Goal: Information Seeking & Learning: Find specific page/section

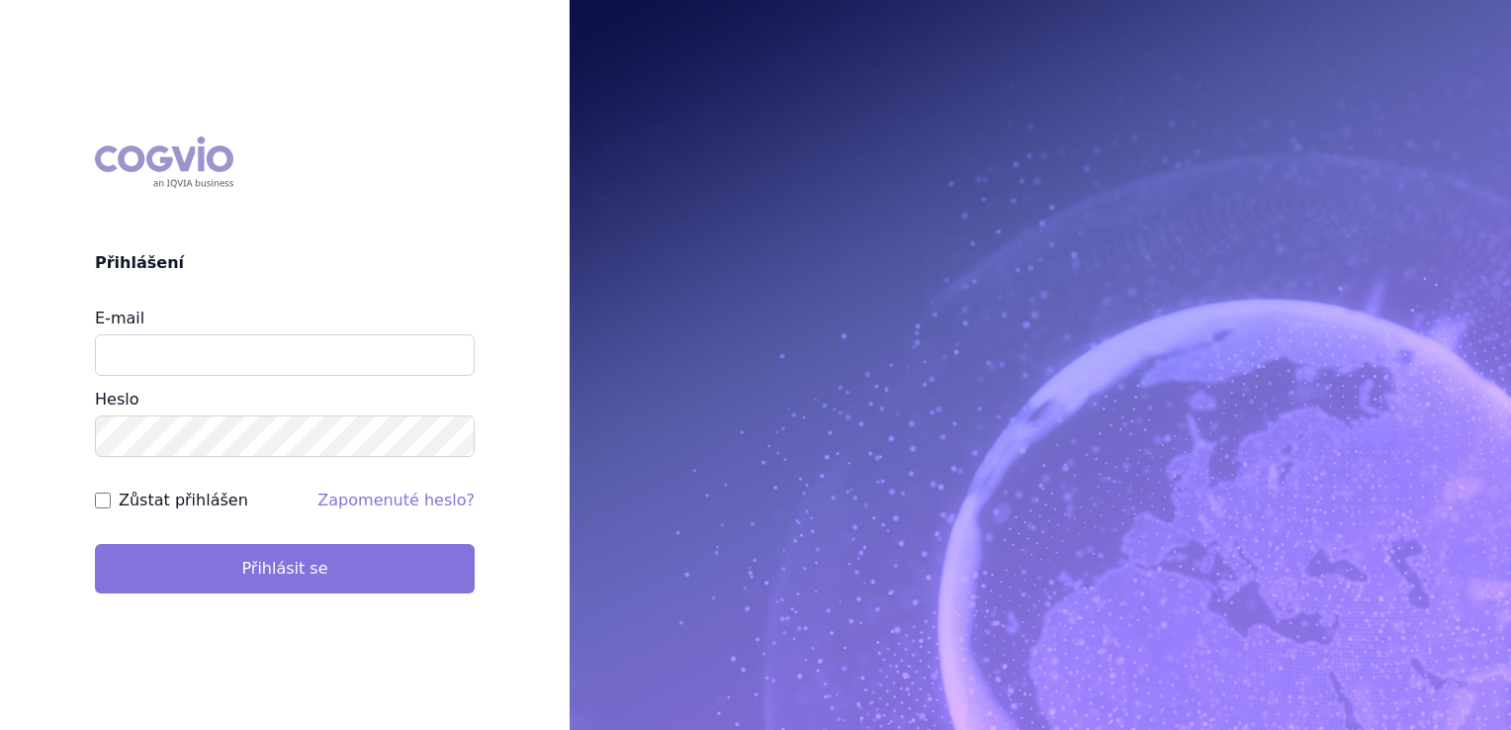
type input "jirihla@seznam.cz"
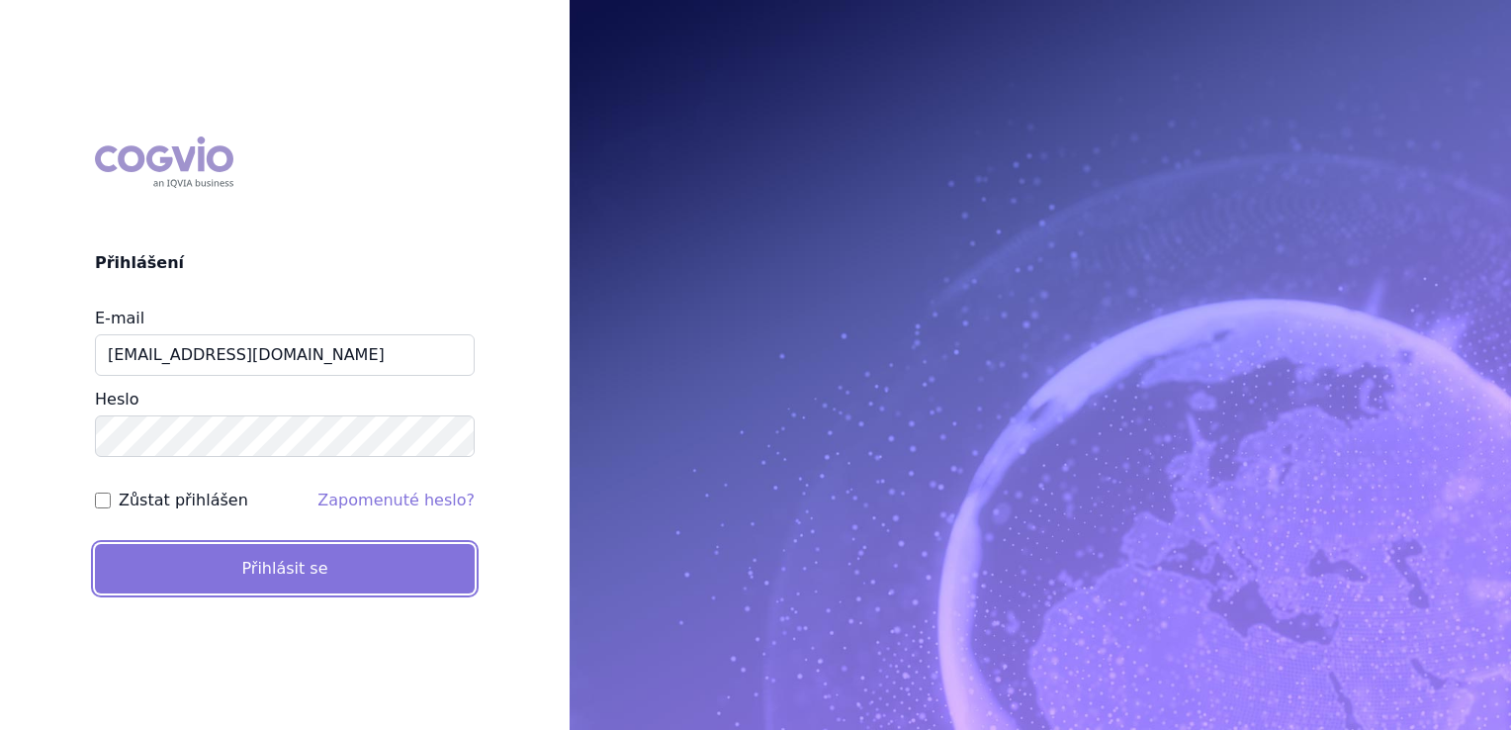
click at [279, 573] on button "Přihlásit se" at bounding box center [285, 568] width 380 height 49
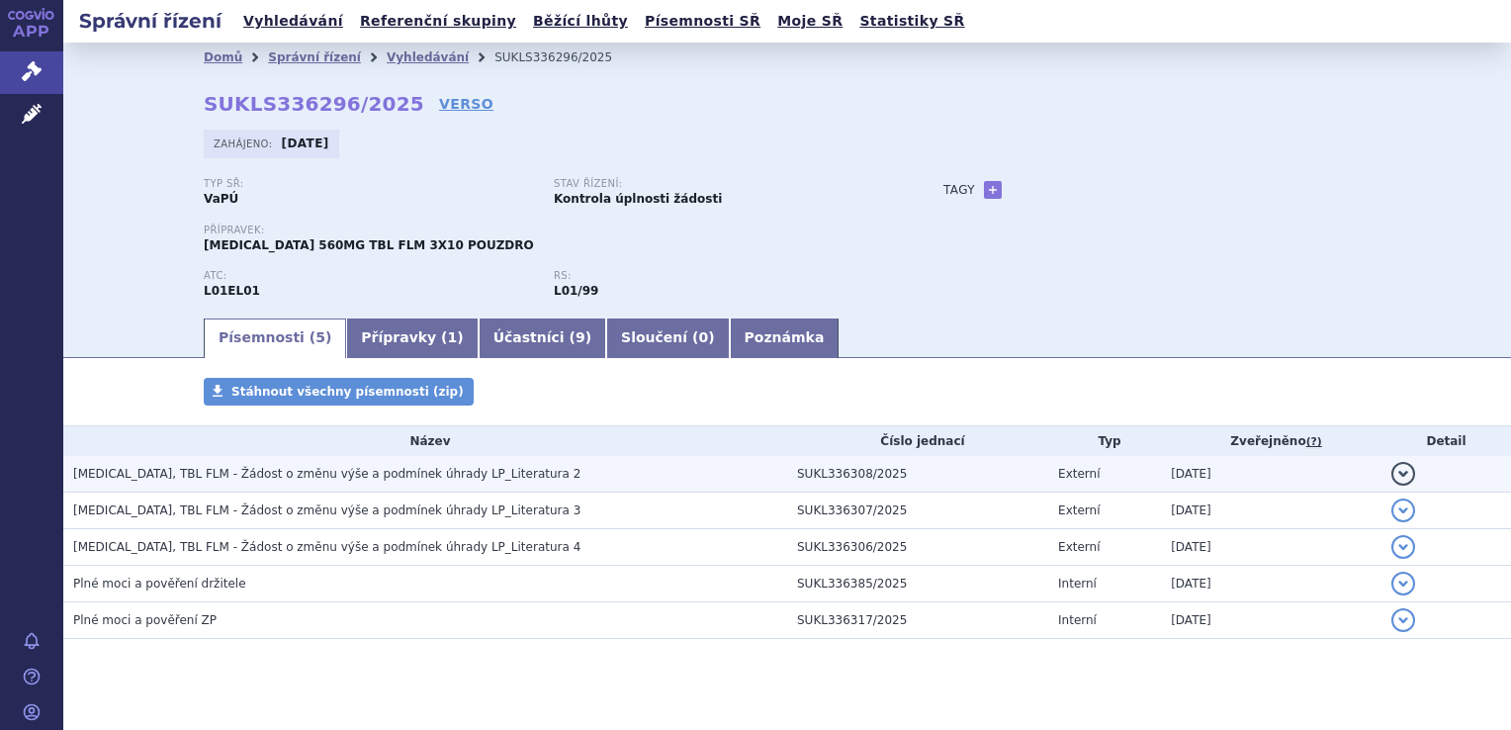
click at [324, 474] on span "IMBRUVICA, TBL FLM - Žádost o změnu výše a podmínek úhrady LP_Literatura 2" at bounding box center [326, 474] width 507 height 14
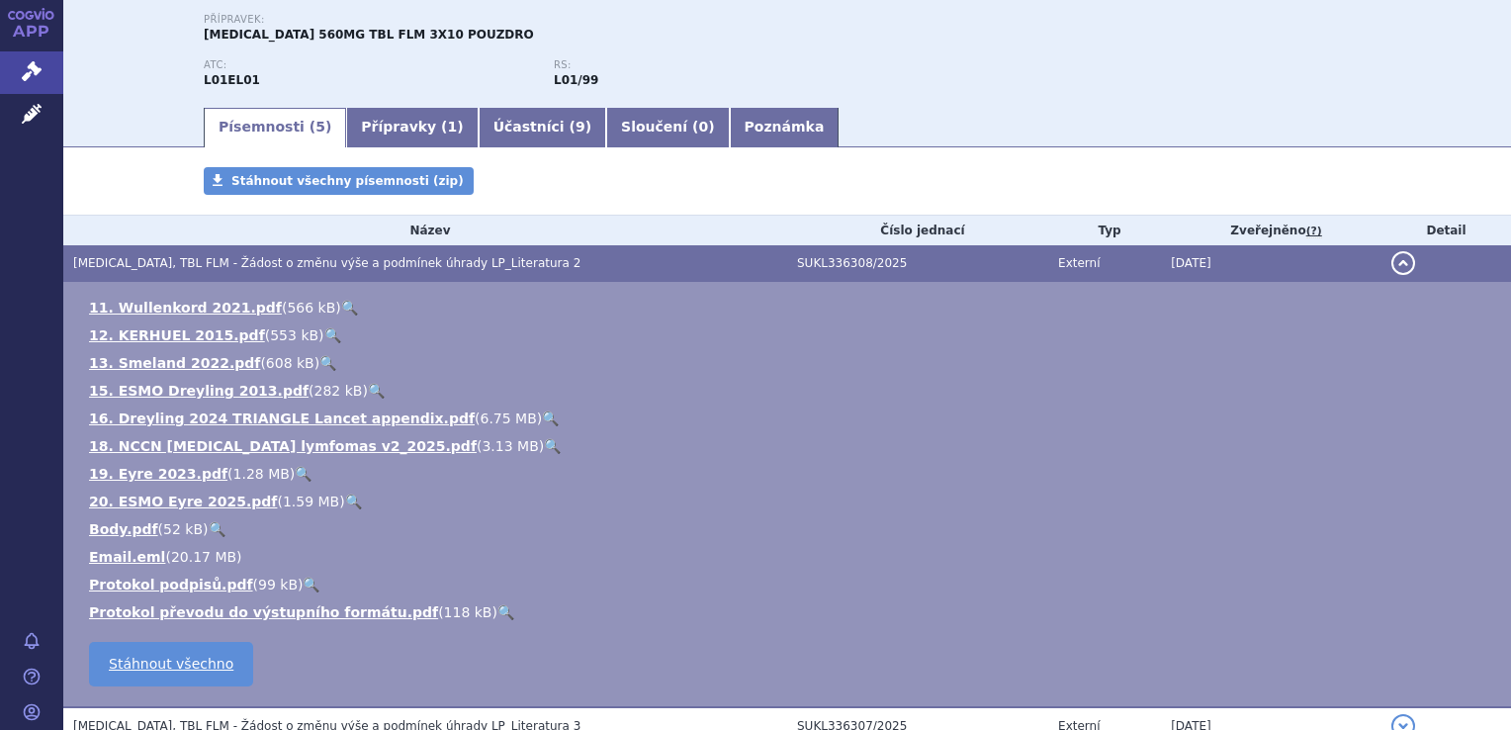
scroll to position [198, 0]
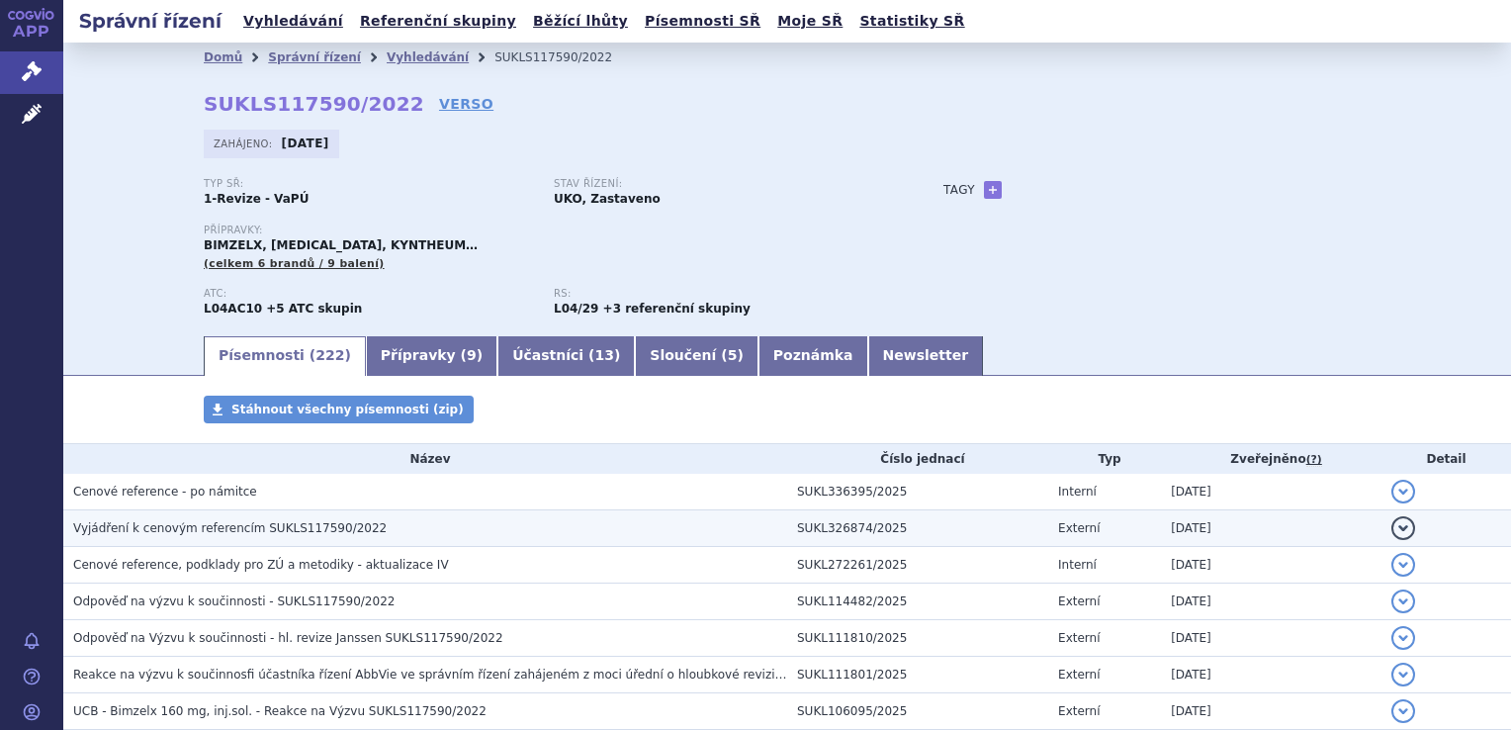
scroll to position [99, 0]
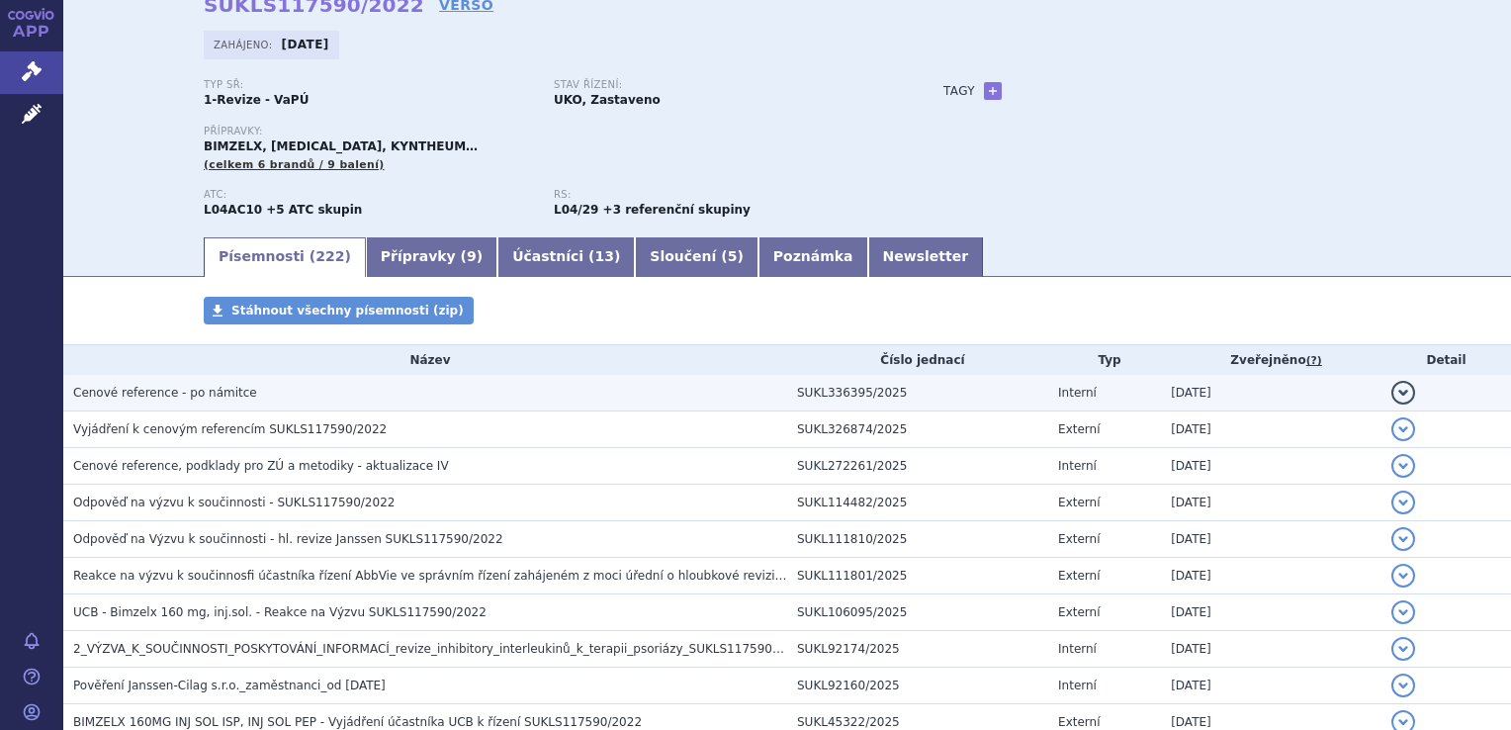
click at [173, 399] on span "Cenové reference - po námitce" at bounding box center [165, 393] width 184 height 14
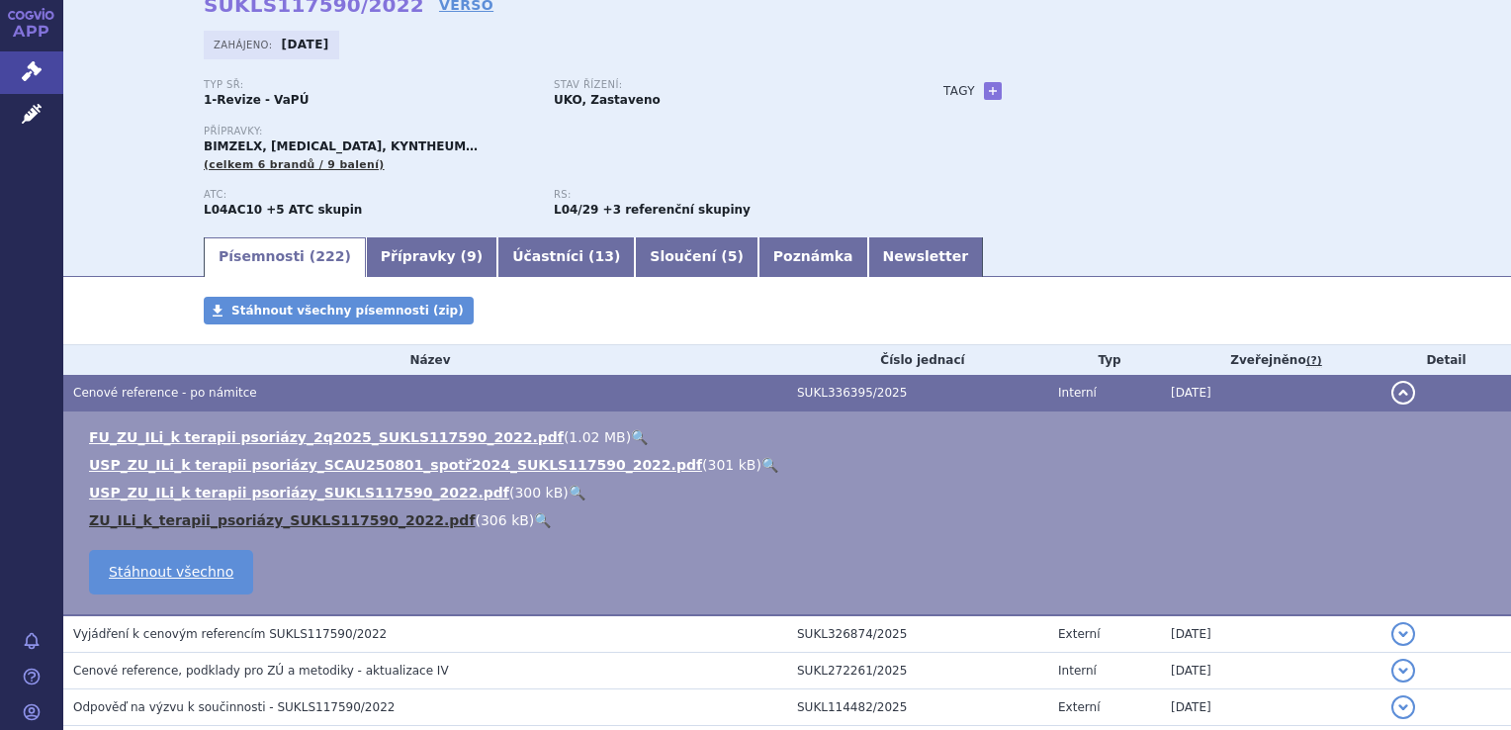
click at [306, 524] on link "ZU_ILi_k_terapii_psoriázy_SUKLS117590_2022.pdf" at bounding box center [282, 520] width 386 height 16
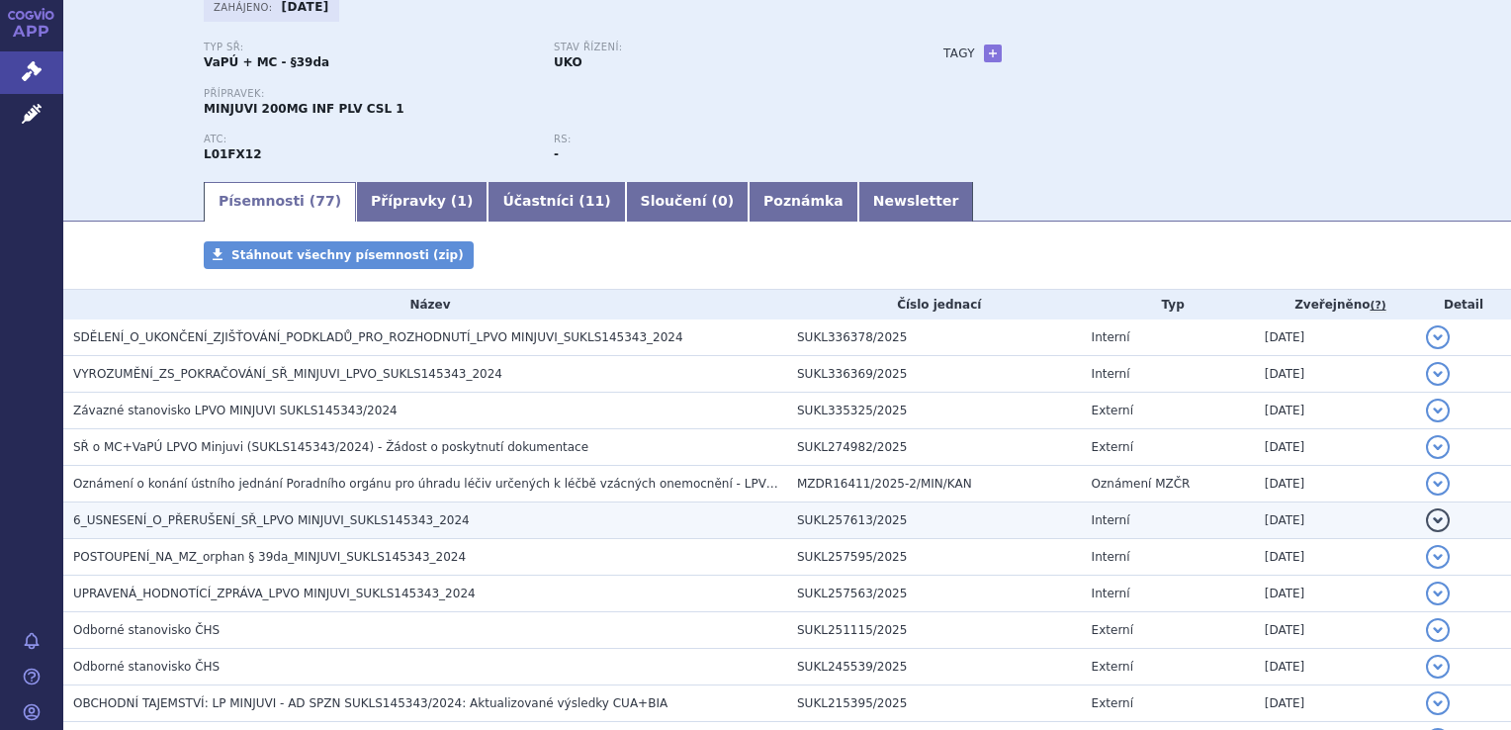
scroll to position [198, 0]
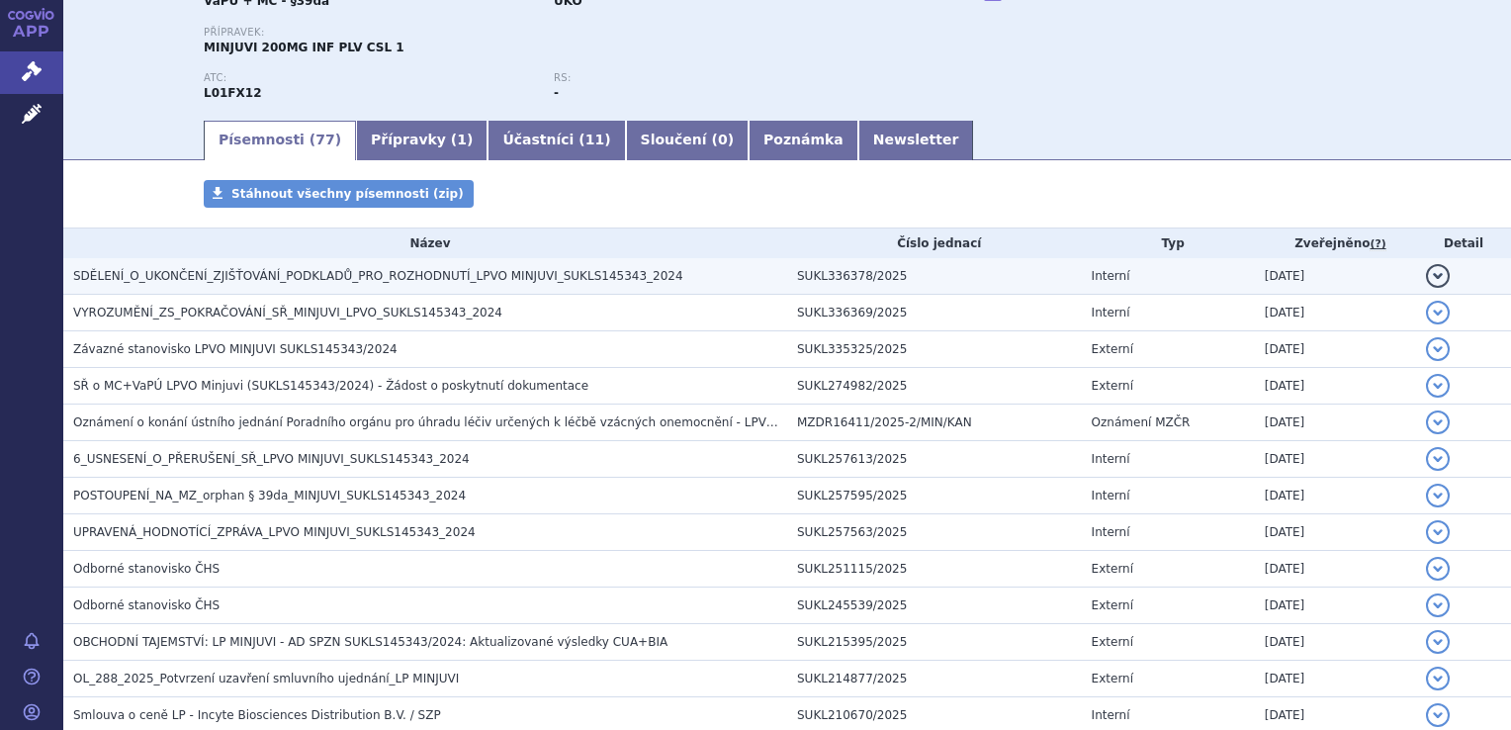
click at [388, 272] on span "SDĚLENÍ_O_UKONČENÍ_ZJIŠŤOVÁNÍ_PODKLADŮ_PRO_ROZHODNUTÍ_LPVO MINJUVI_SUKLS145343_…" at bounding box center [378, 276] width 610 height 14
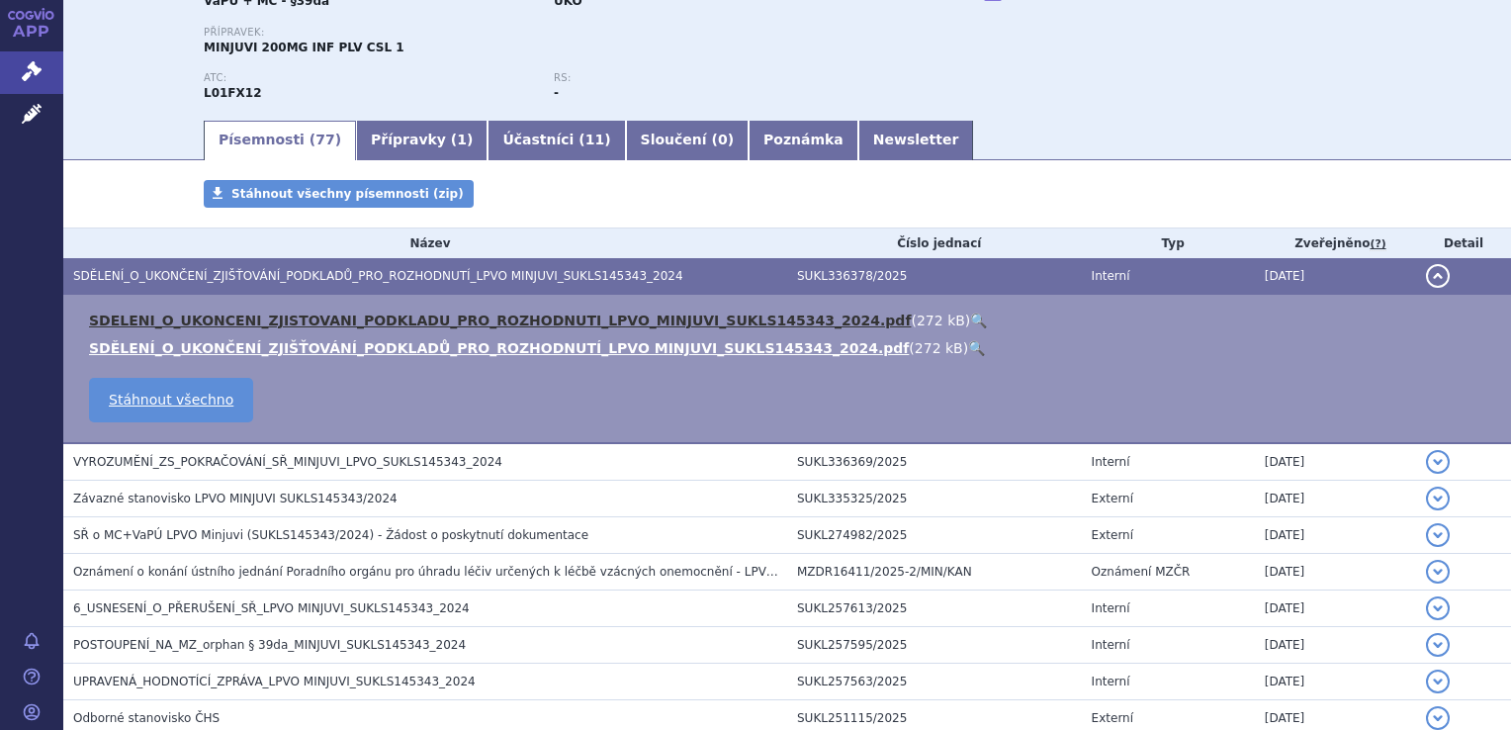
click at [383, 321] on link "SDELENI_O_UKONCENI_ZJISTOVANI_PODKLADU_PRO_ROZHODNUTI_LPVO_MINJUVI_SUKLS145343_…" at bounding box center [500, 321] width 822 height 16
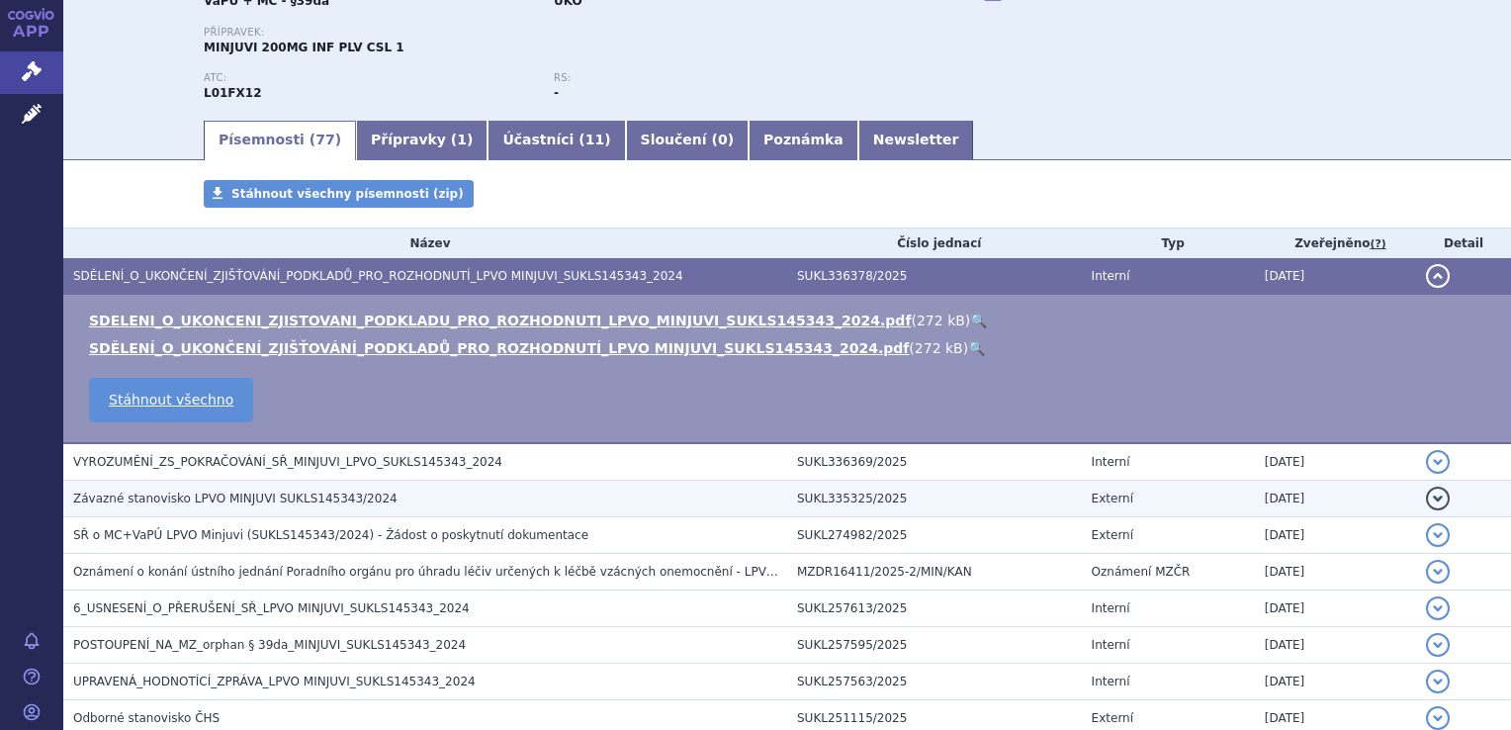
click at [332, 497] on span "Závazné stanovisko LPVO MINJUVI SUKLS145343/2024" at bounding box center [235, 499] width 324 height 14
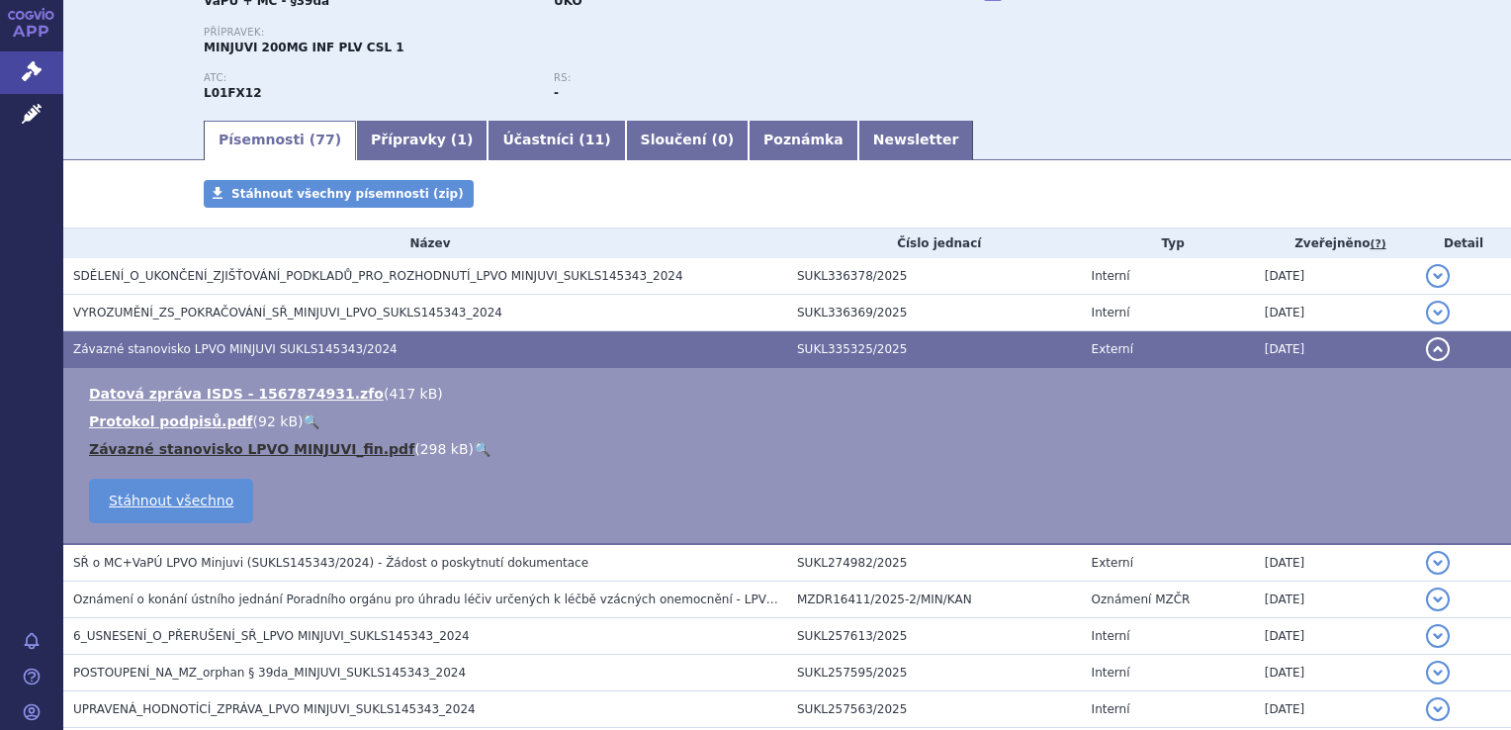
click at [301, 449] on link "Závazné stanovisko LPVO MINJUVI_fin.pdf" at bounding box center [251, 449] width 325 height 16
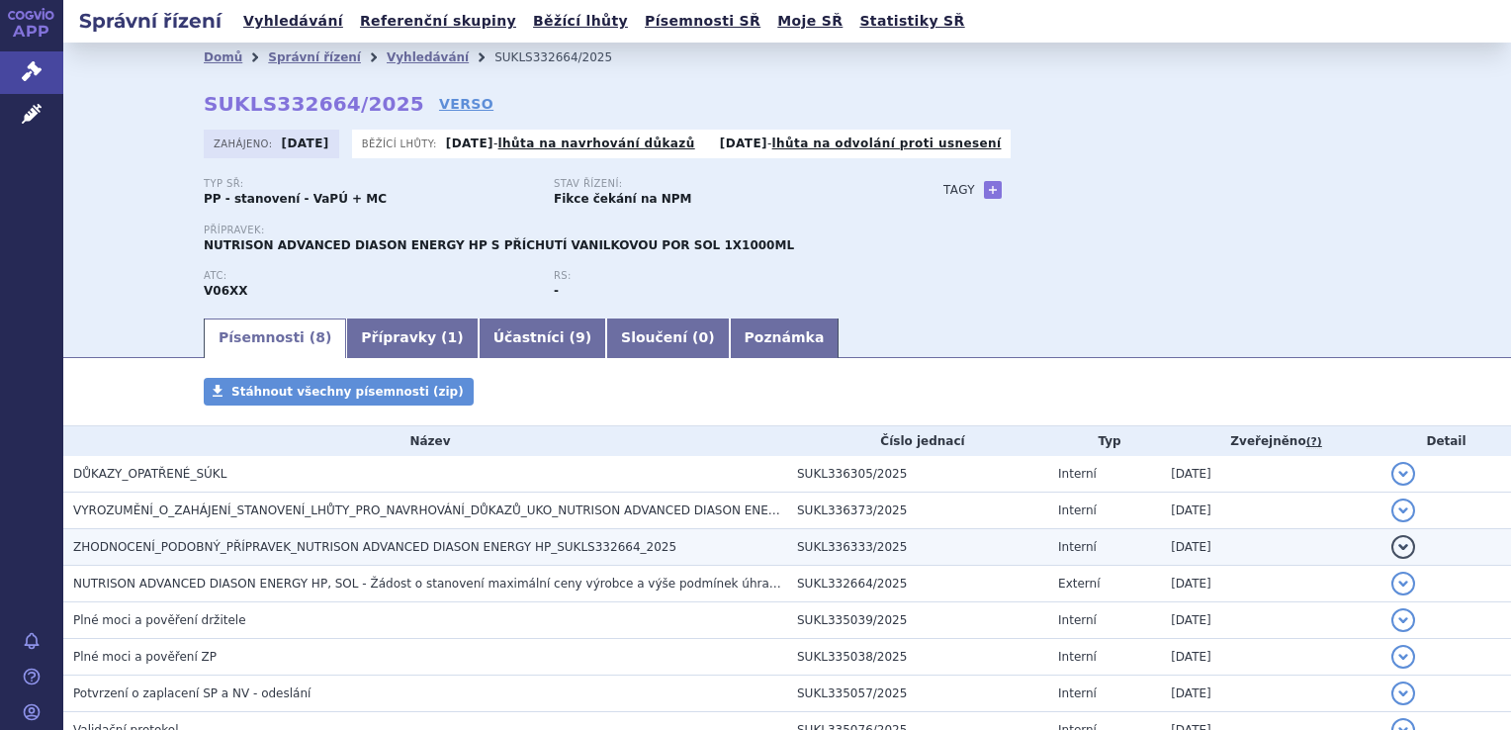
scroll to position [99, 0]
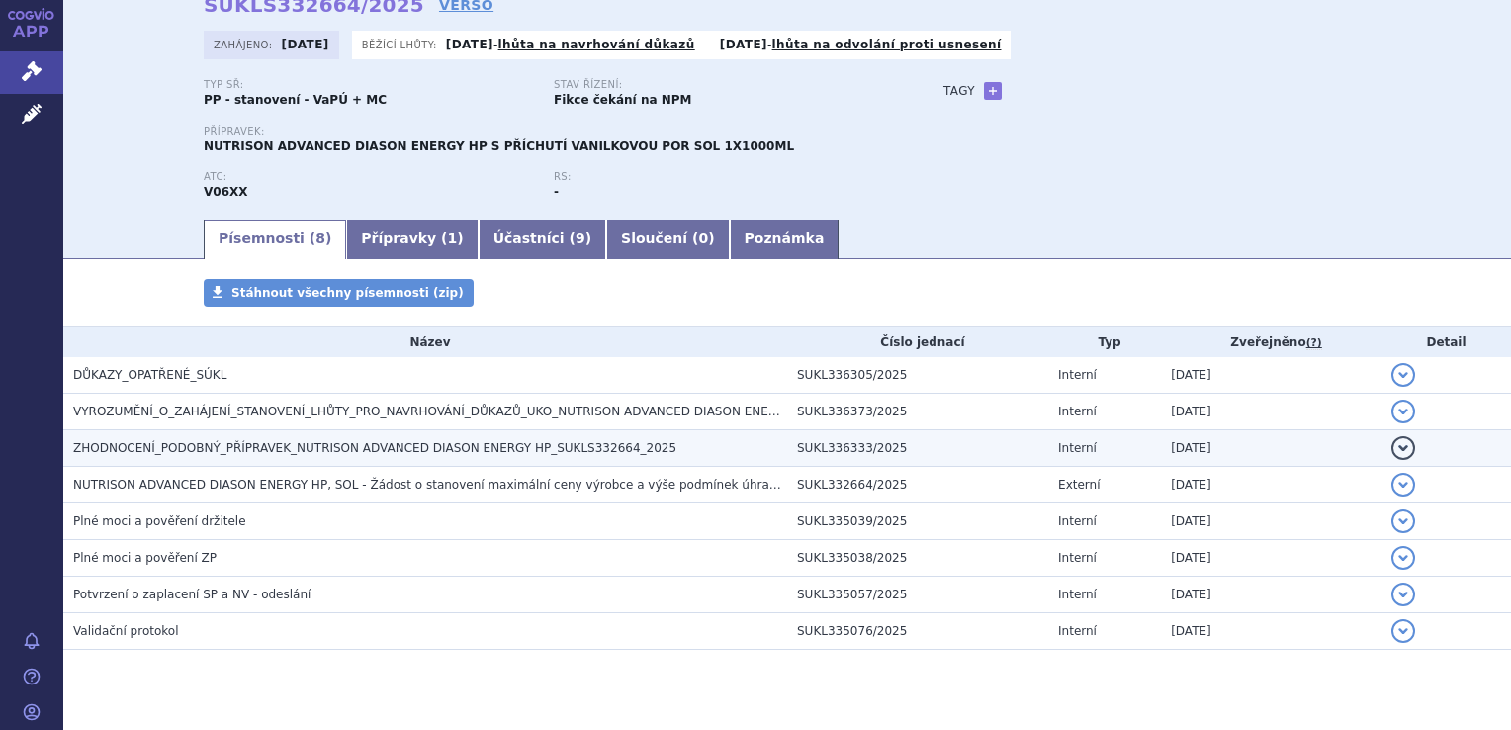
click at [502, 449] on span "ZHODNOCENÍ_PODOBNÝ_PŘÍPRAVEK_NUTRISON ADVANCED DIASON ENERGY HP_SUKLS332664_2025" at bounding box center [374, 448] width 603 height 14
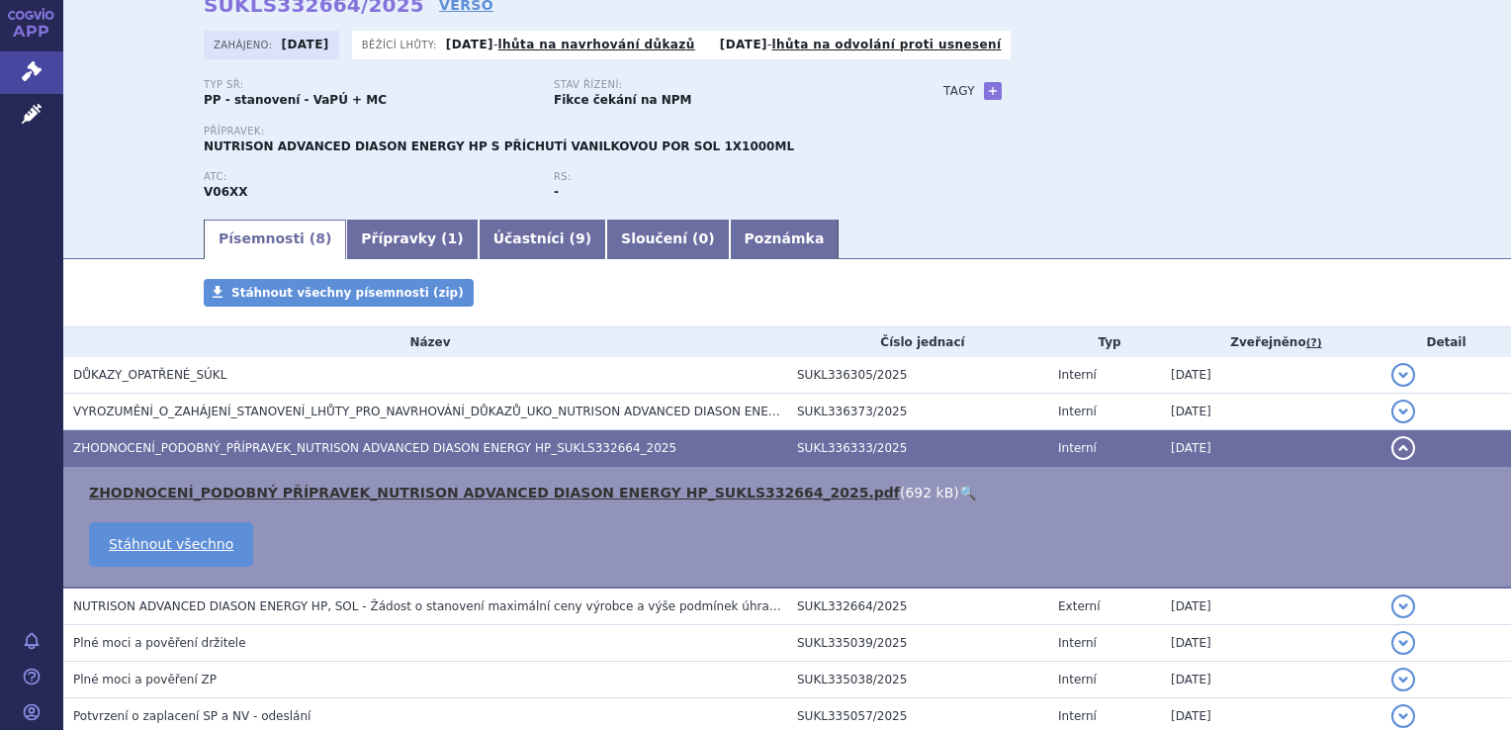
click at [473, 491] on link "ZHODNOCENÍ_PODOBNÝ PŘÍPRAVEK_NUTRISON ADVANCED DIASON ENERGY HP_SUKLS332664_202…" at bounding box center [494, 493] width 811 height 16
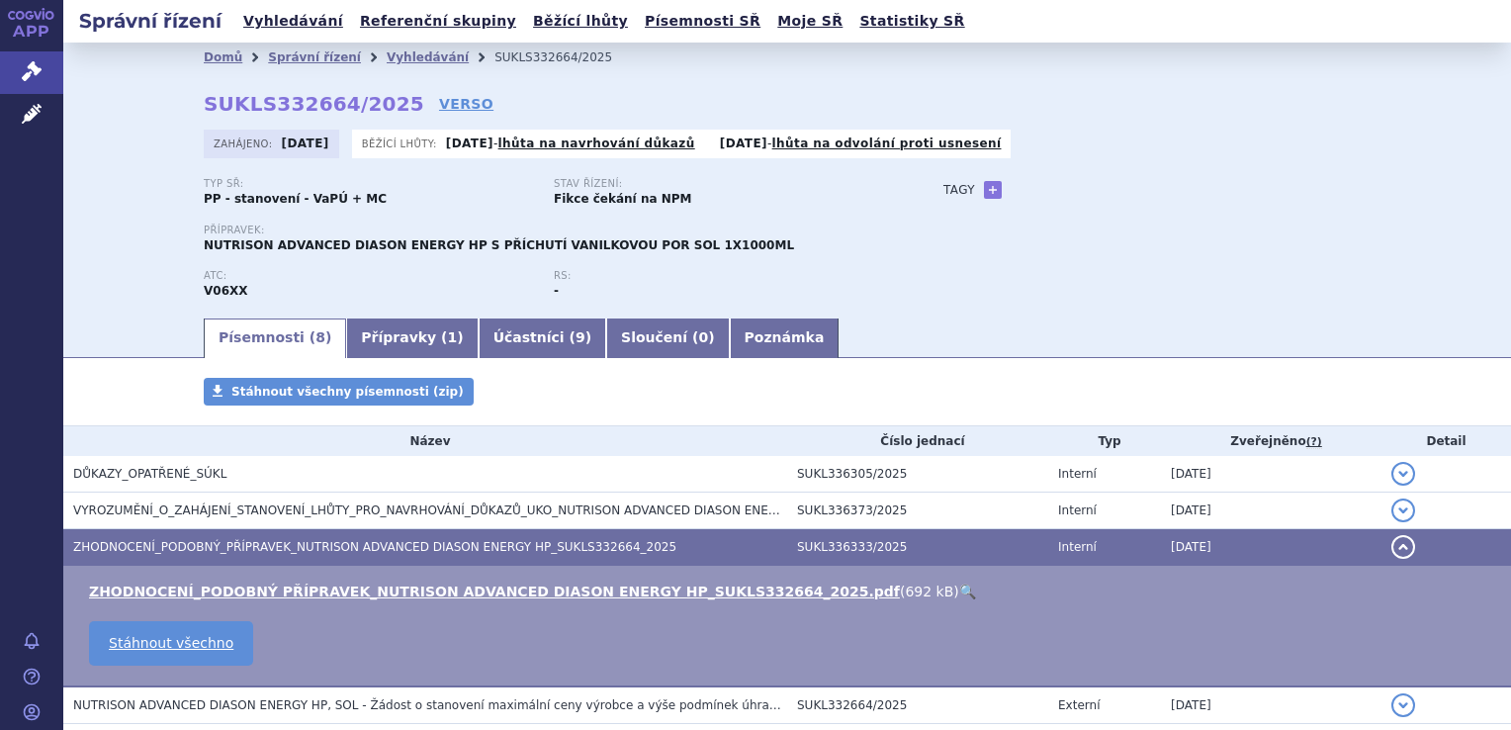
scroll to position [0, 0]
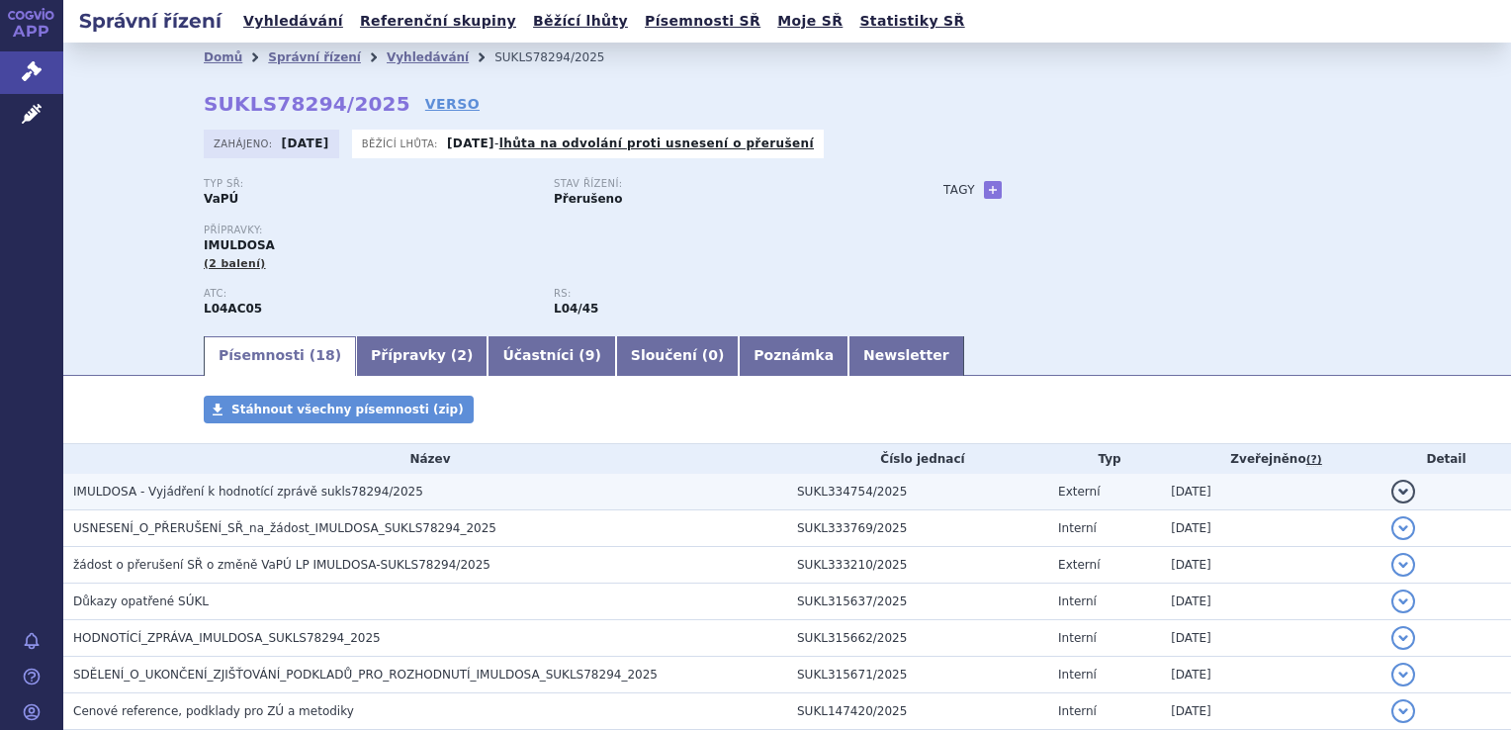
click at [265, 488] on span "IMULDOSA - Vyjádření k hodnotící zprávě sukls78294/2025" at bounding box center [248, 492] width 350 height 14
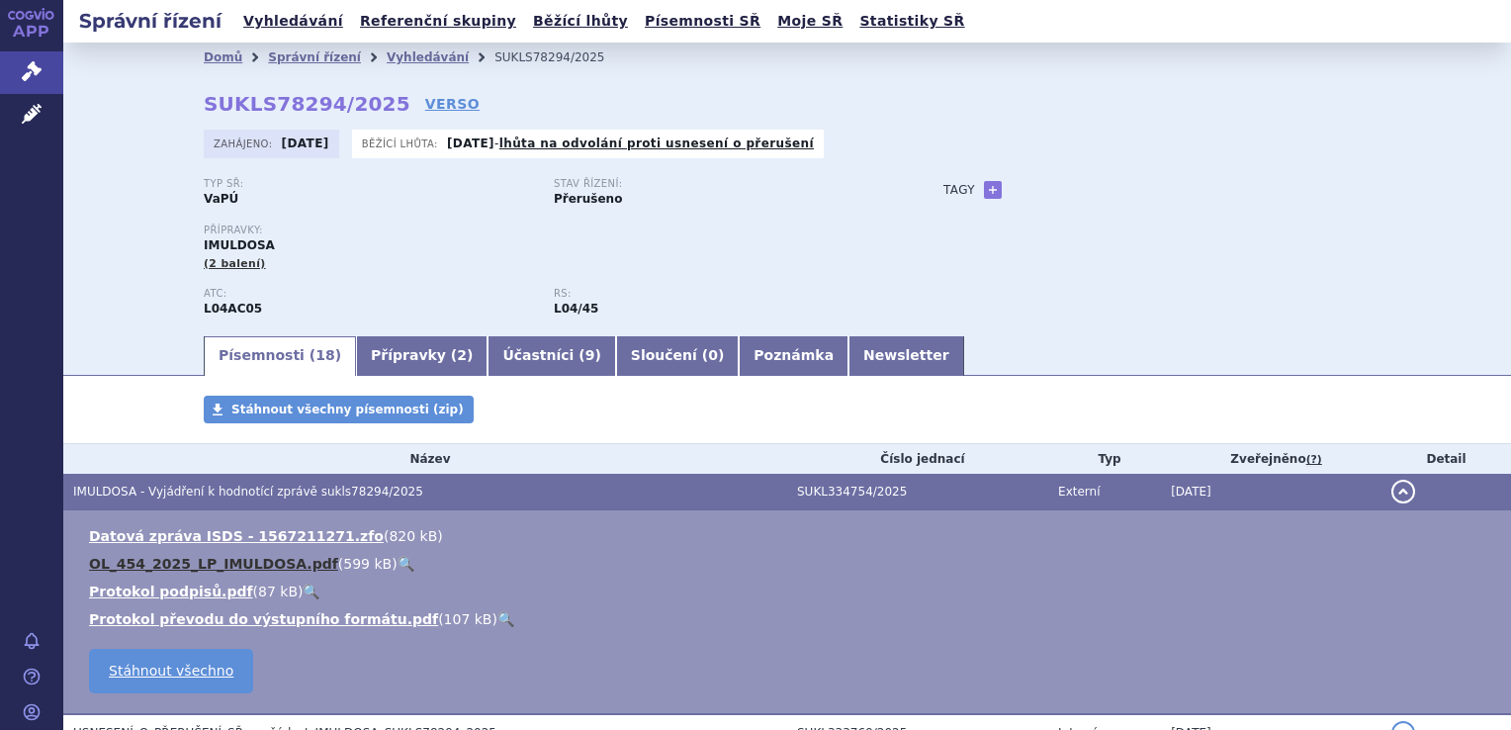
click at [241, 570] on link "OL_454_2025_LP_IMULDOSA.pdf" at bounding box center [213, 564] width 249 height 16
click at [299, 22] on link "Vyhledávání" at bounding box center [293, 21] width 112 height 27
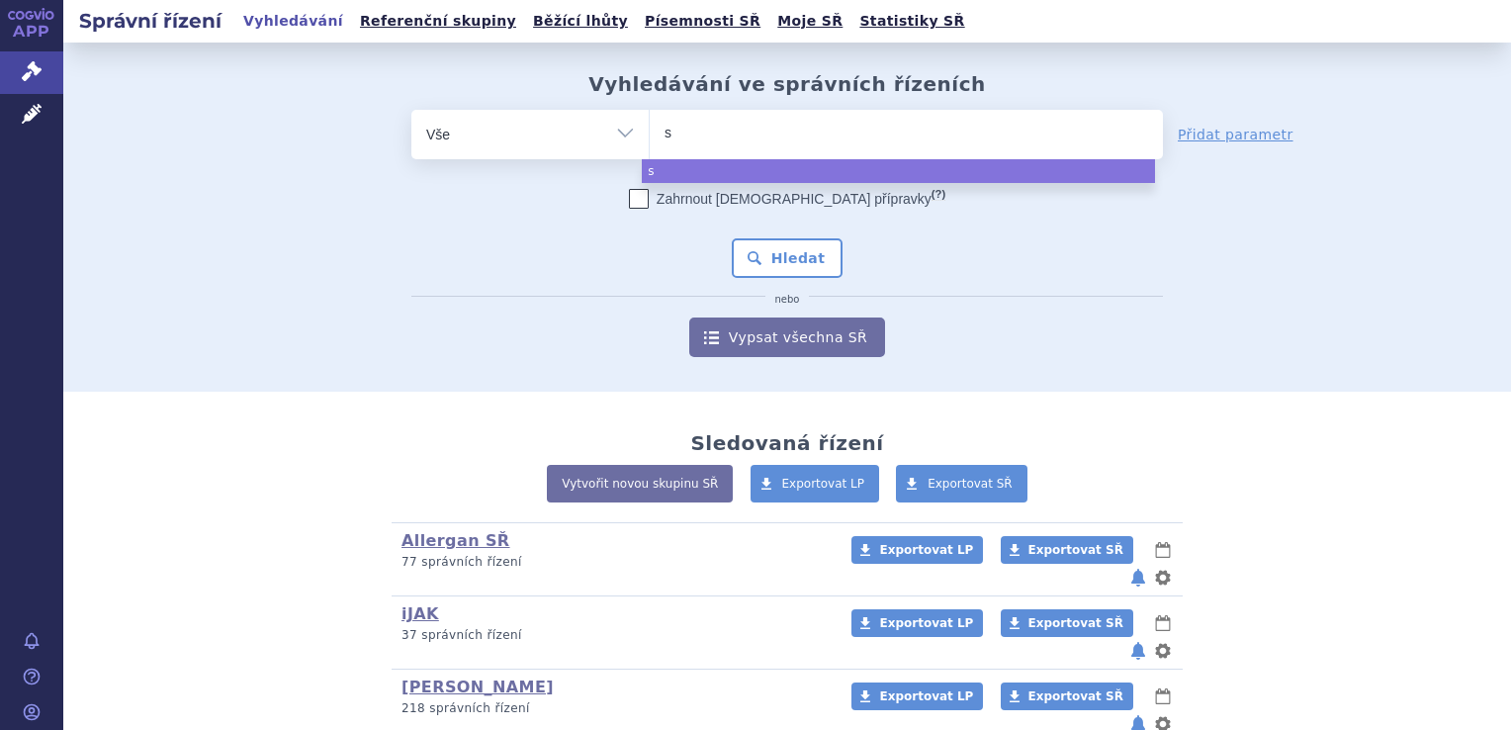
select select
type input "ste"
type input "steq"
select select "steq"
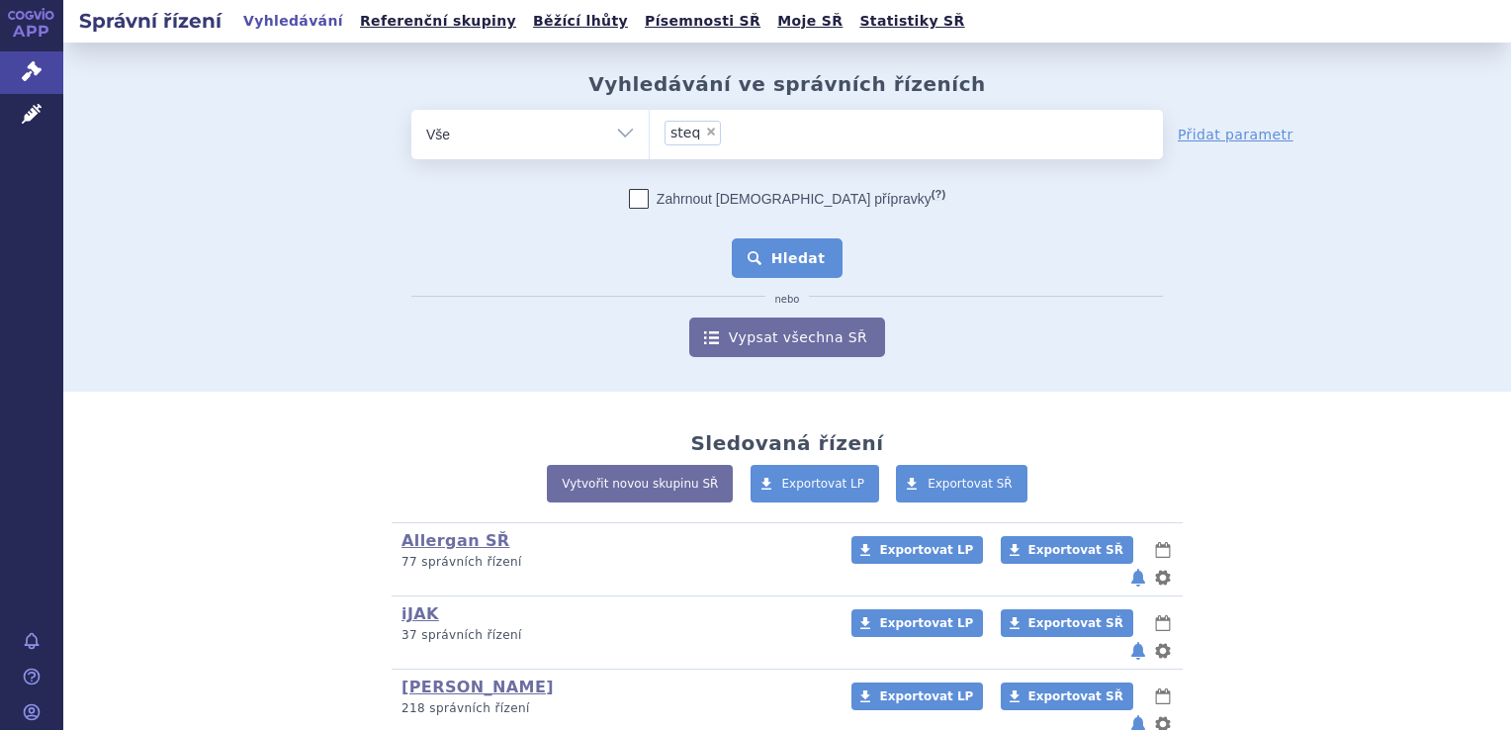
click at [791, 258] on button "Hledat" at bounding box center [788, 258] width 112 height 40
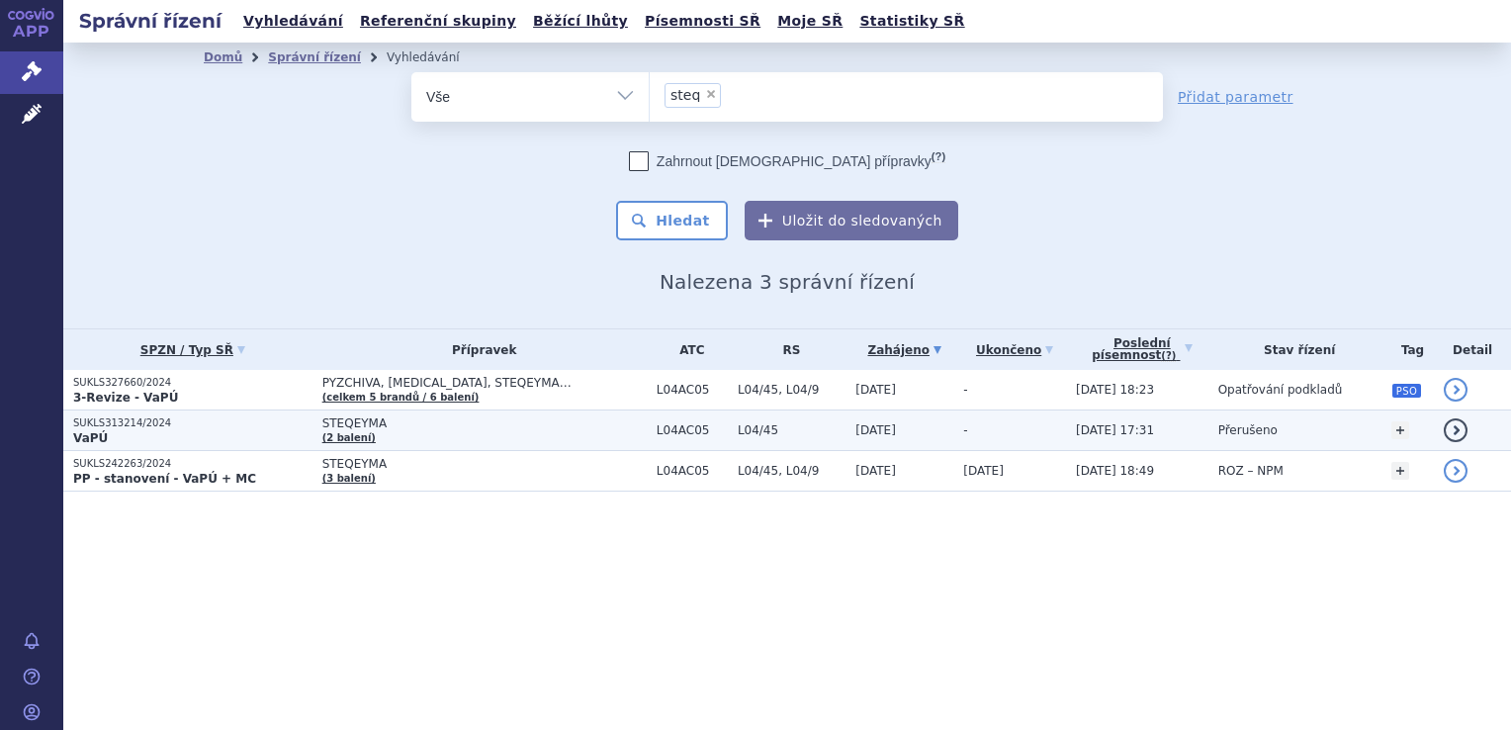
click at [99, 431] on strong "VaPÚ" at bounding box center [90, 438] width 35 height 14
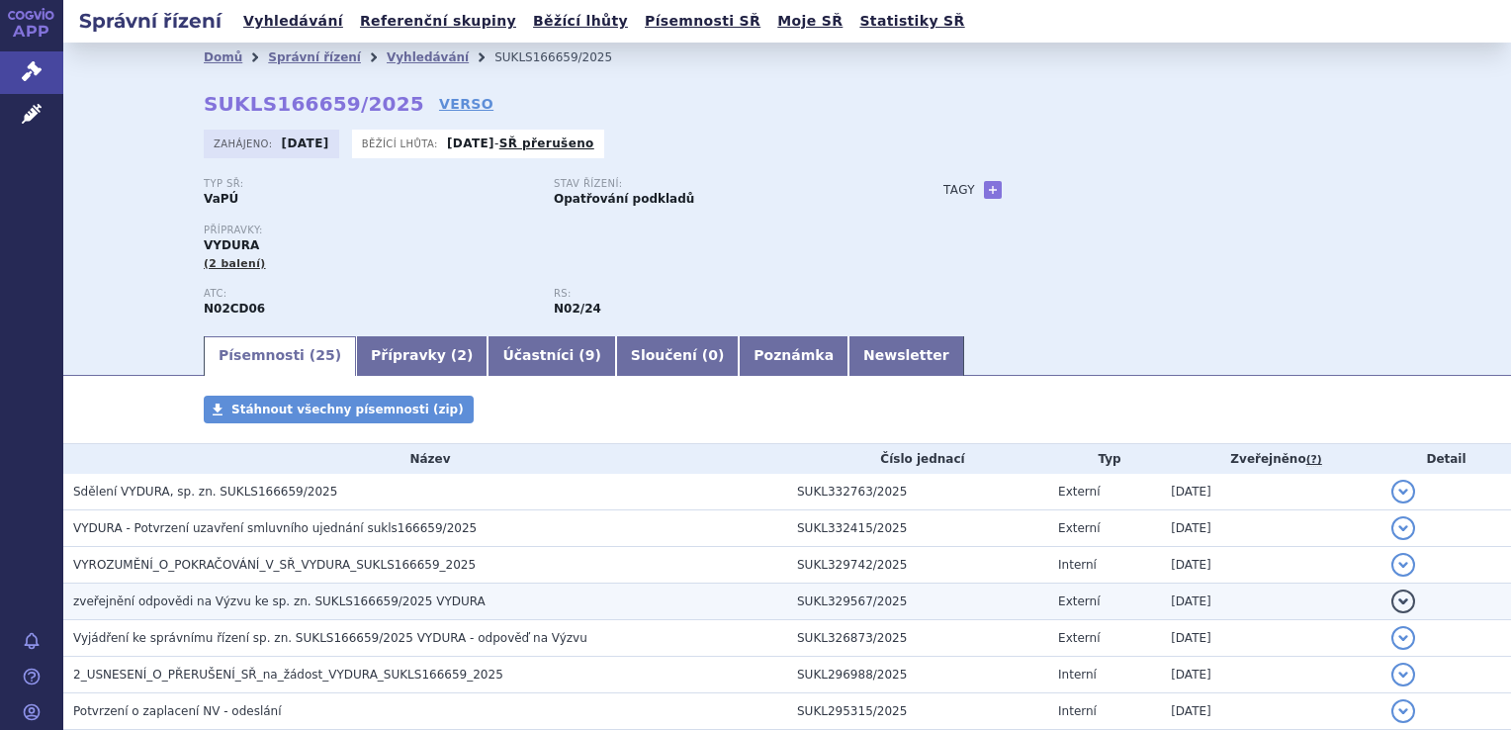
click at [403, 603] on span "zveřejnění odpovědi na Výzvu ke sp. zn. SUKLS166659/2025 VYDURA" at bounding box center [279, 601] width 412 height 14
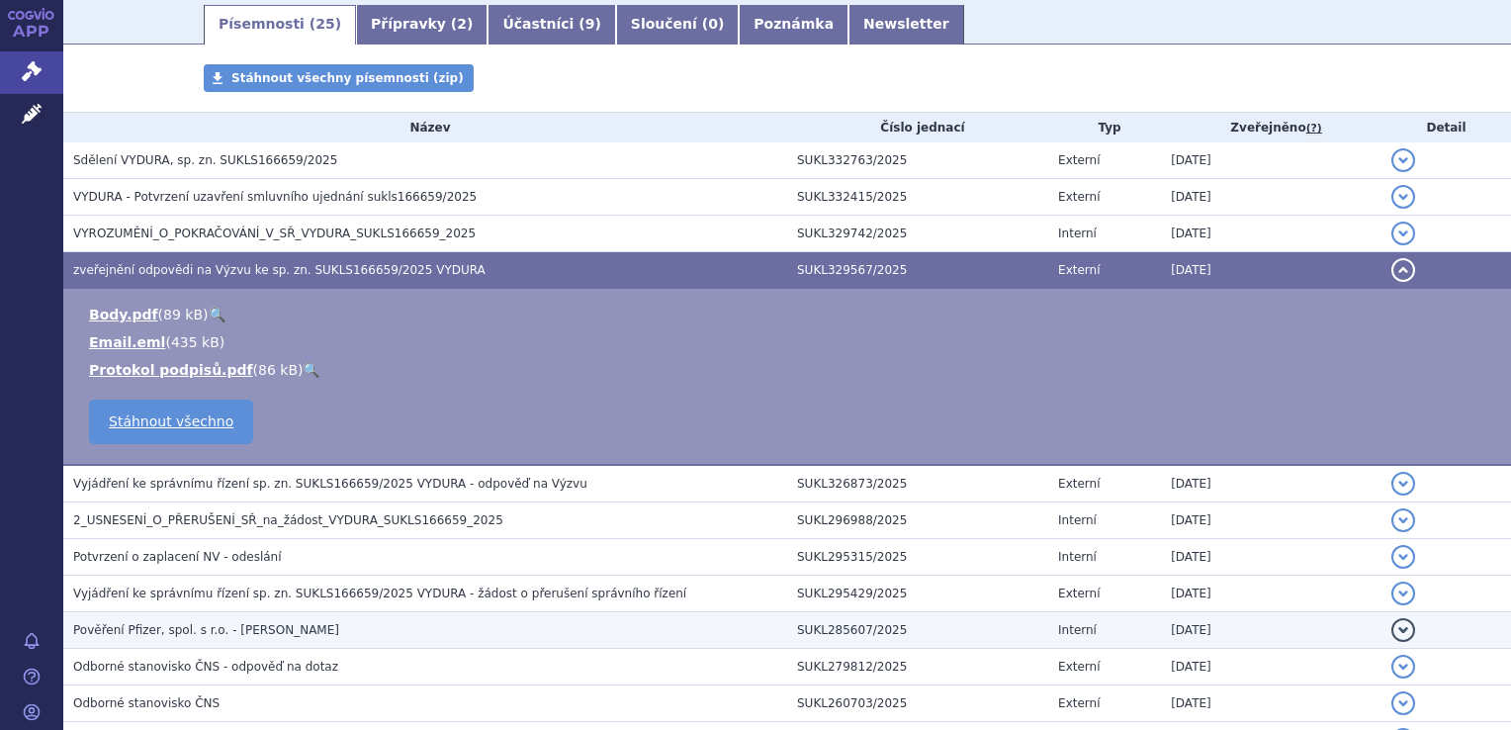
scroll to position [297, 0]
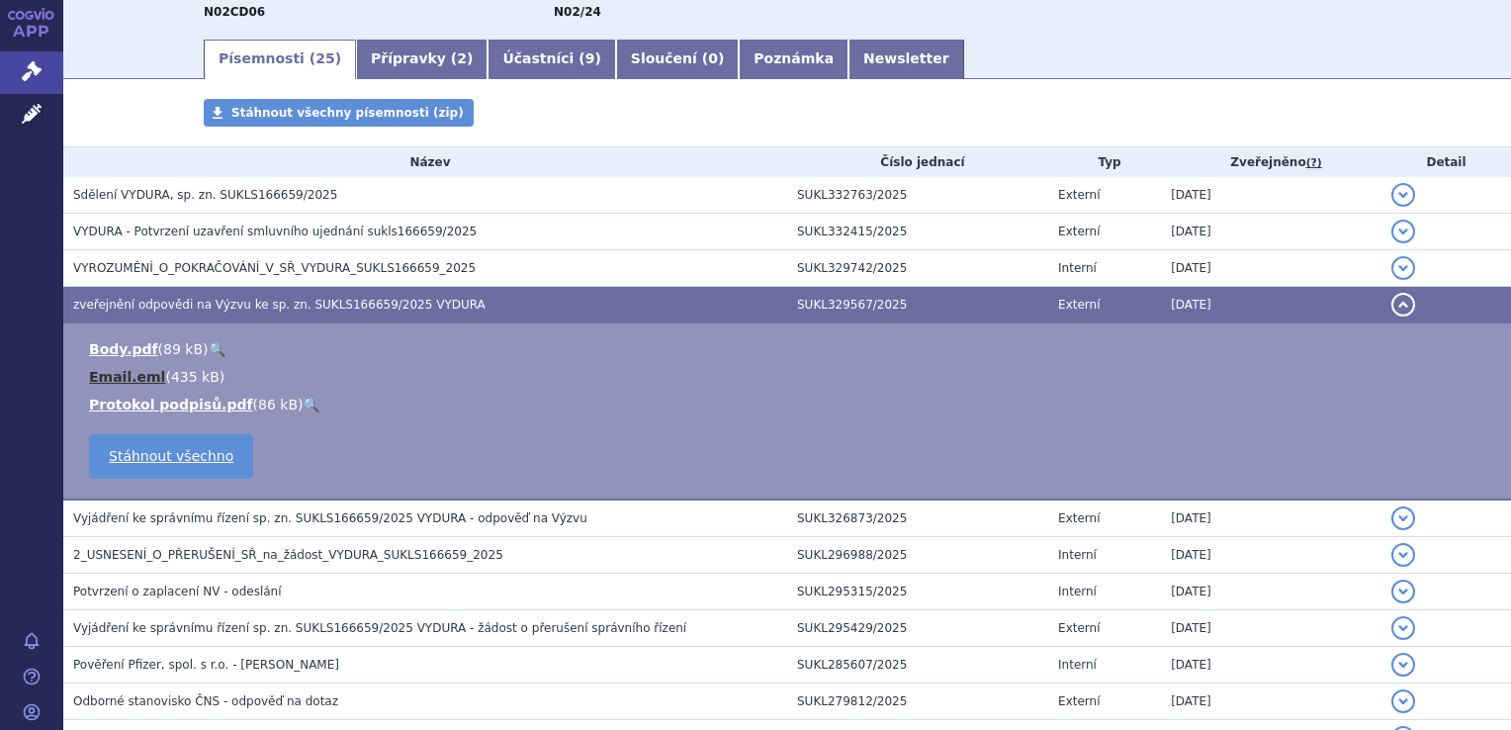
click at [107, 378] on link "Email.eml" at bounding box center [127, 377] width 76 height 16
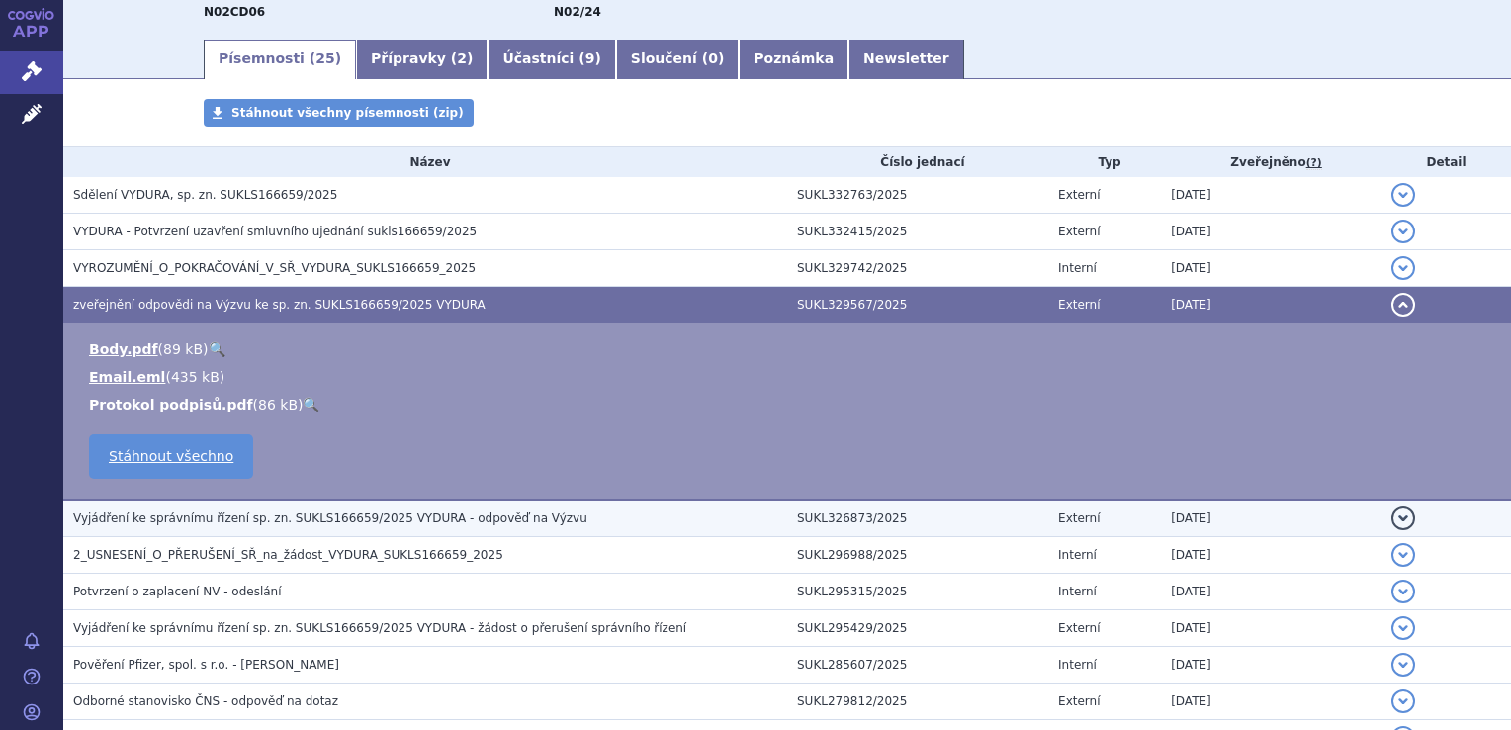
click at [214, 520] on span "Vyjádření ke správnímu řízení sp. zn. SUKLS166659/2025 VYDURA - odpověď na Výzvu" at bounding box center [330, 518] width 514 height 14
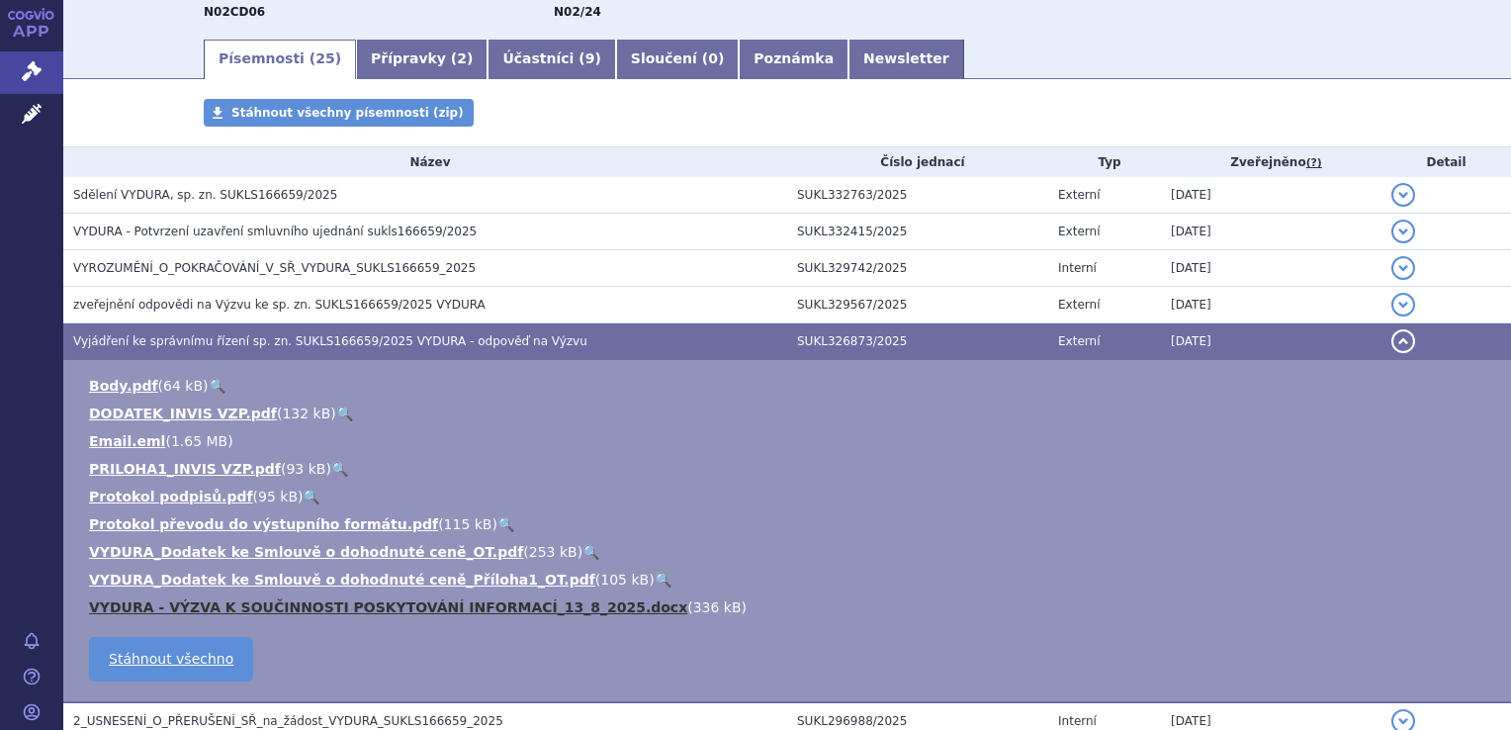
click at [405, 611] on link "VYDURA - VÝZVA K SOUČINNOSTI POSKYTOVÁNÍ INFORMACÍ_13_8_2025.docx" at bounding box center [388, 607] width 598 height 16
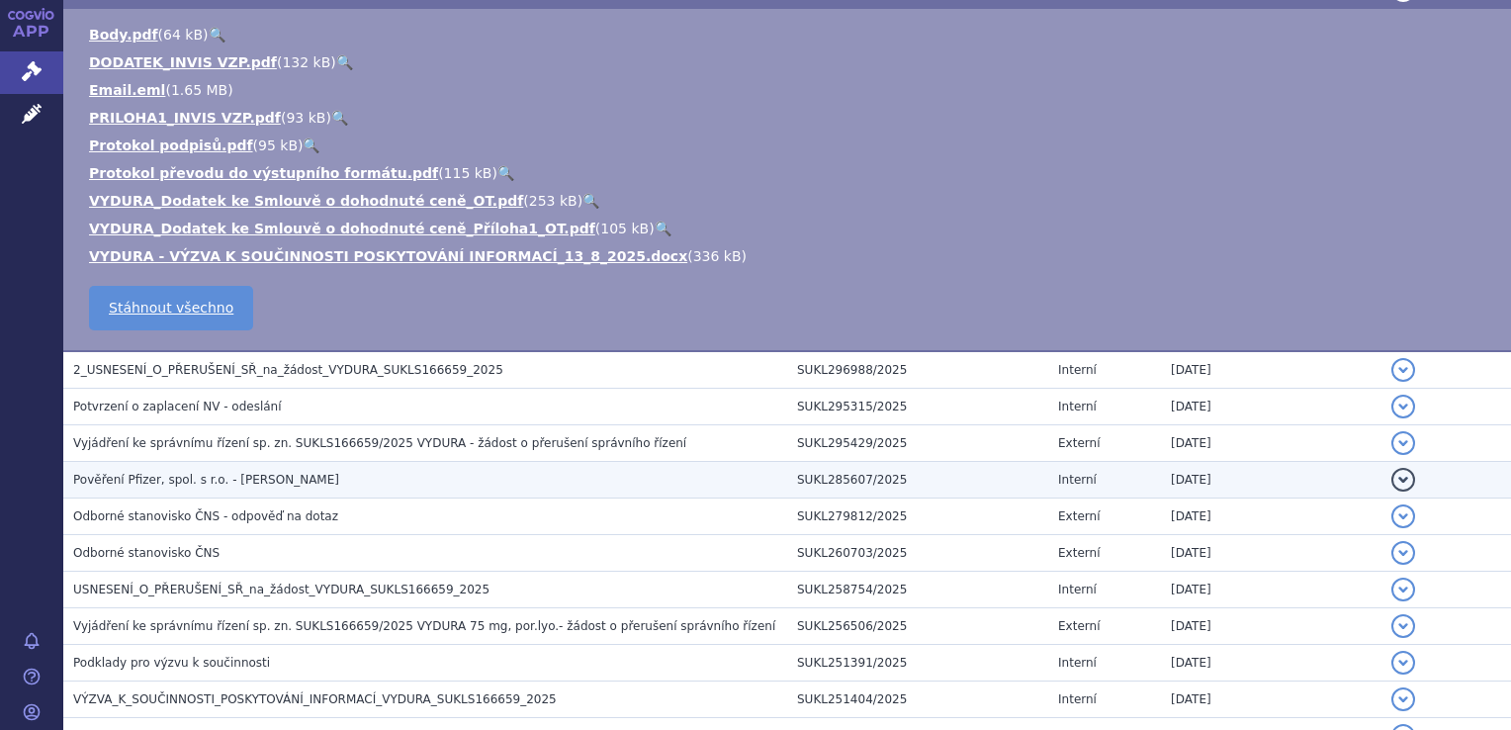
scroll to position [692, 0]
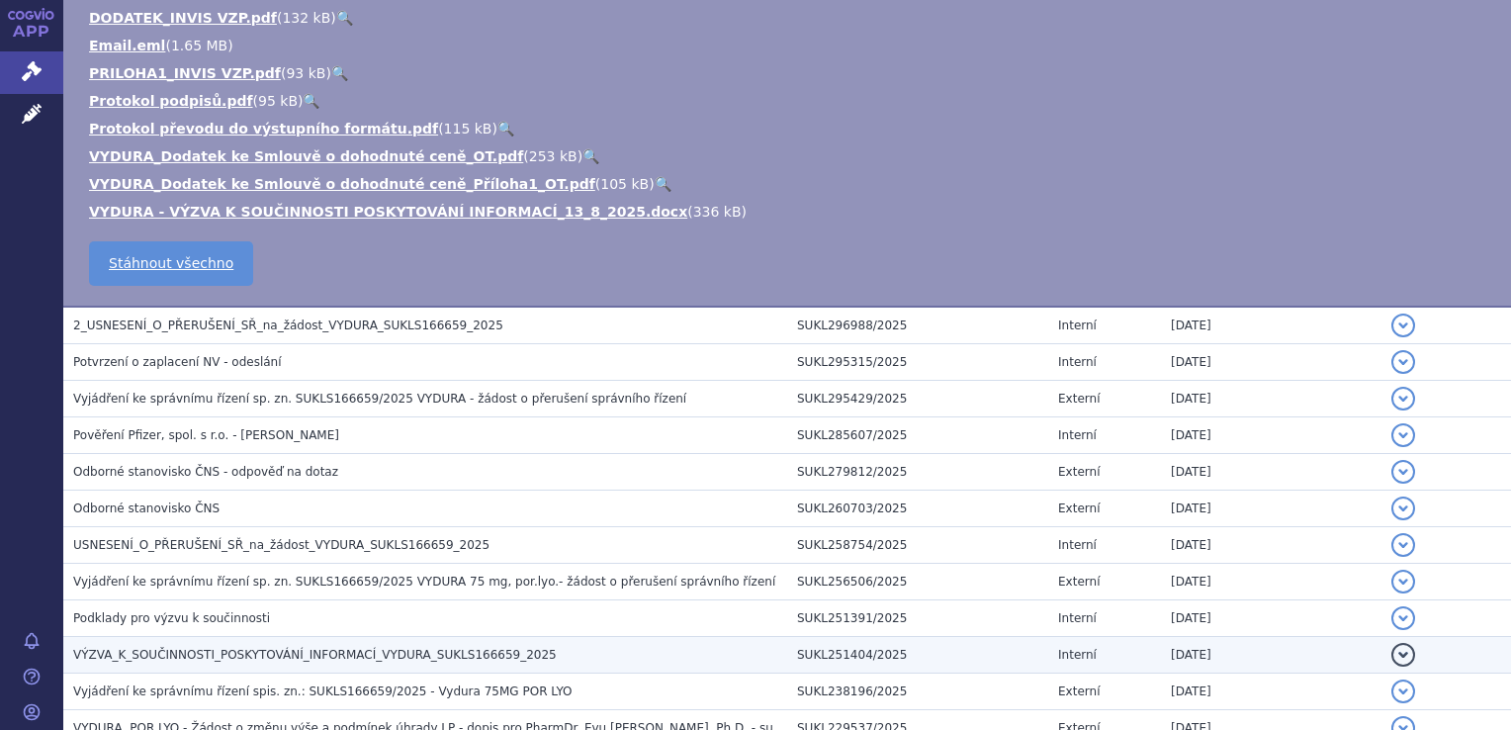
click at [265, 657] on span "VÝZVA_K_SOUČINNOSTI_POSKYTOVÁNÍ_INFORMACÍ_VYDURA_SUKLS166659_2025" at bounding box center [315, 655] width 484 height 14
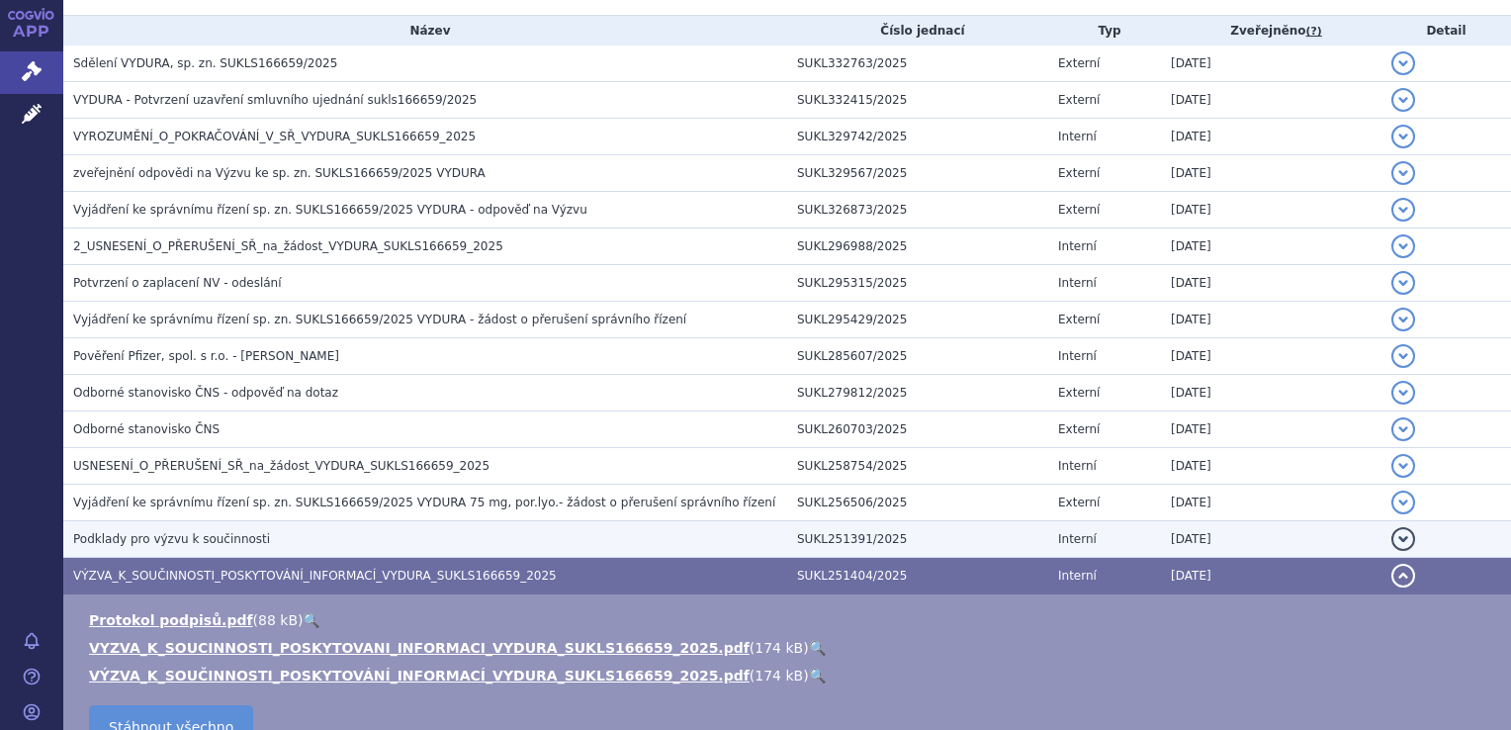
scroll to position [547, 0]
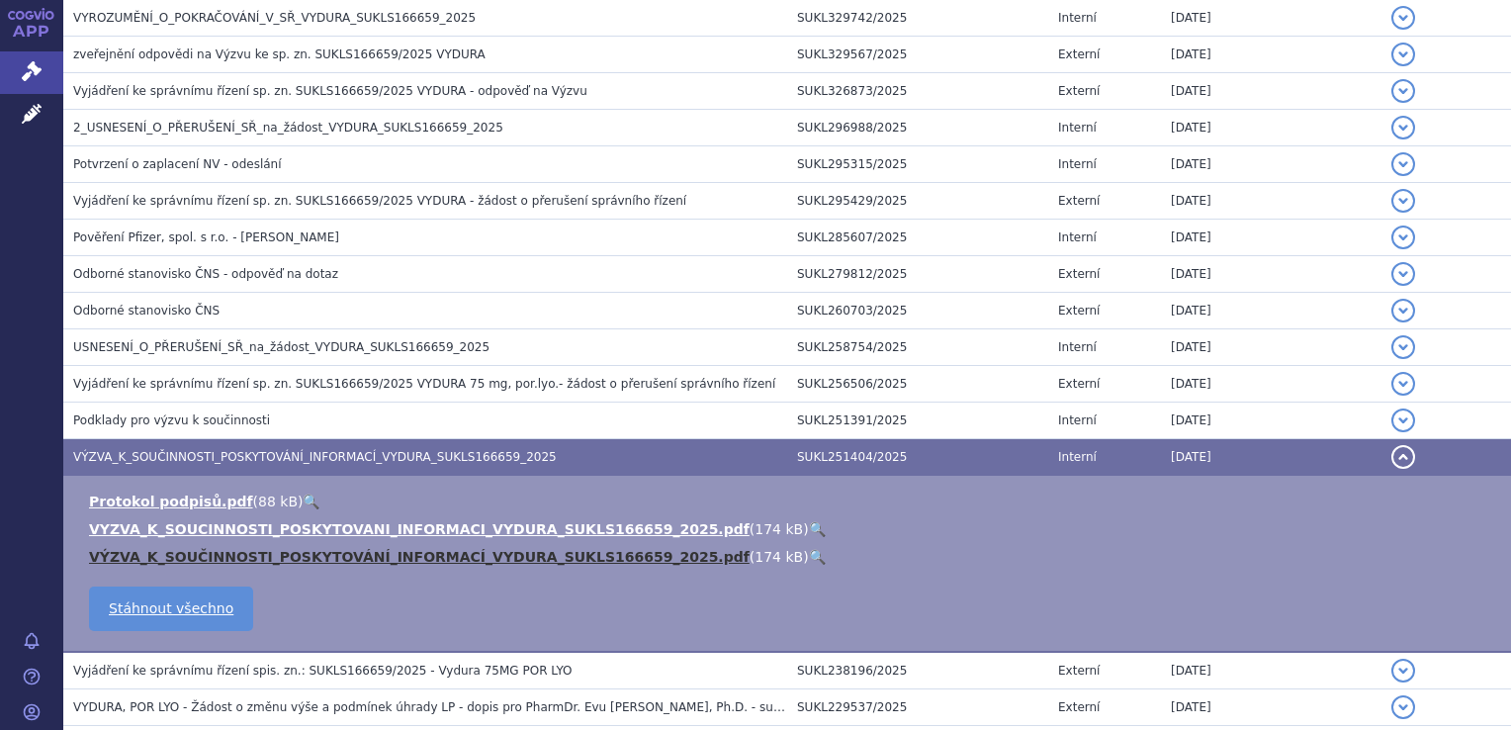
click at [377, 556] on link "VÝZVA_K_SOUČINNOSTI_POSKYTOVÁNÍ_INFORMACÍ_VYDURA_SUKLS166659_2025.pdf" at bounding box center [419, 557] width 661 height 16
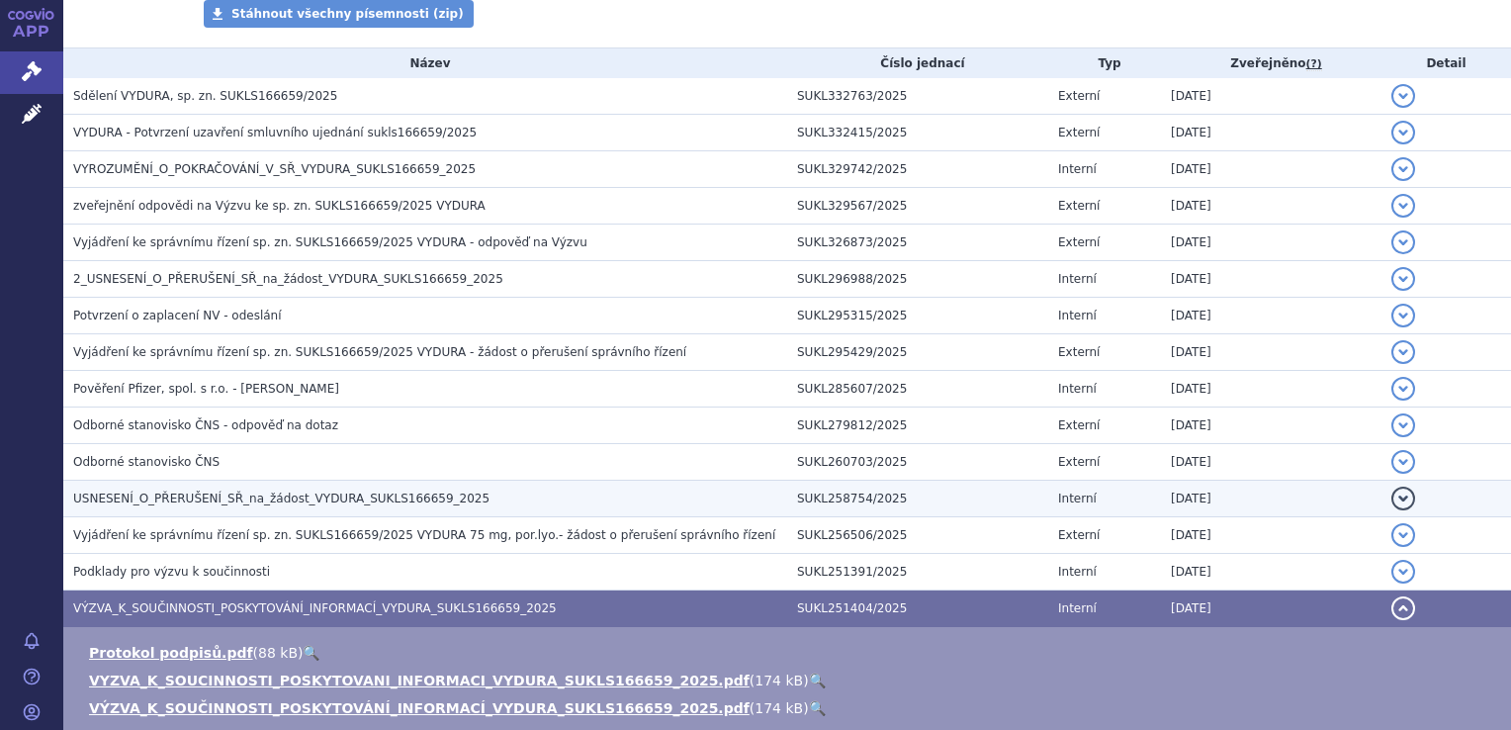
scroll to position [297, 0]
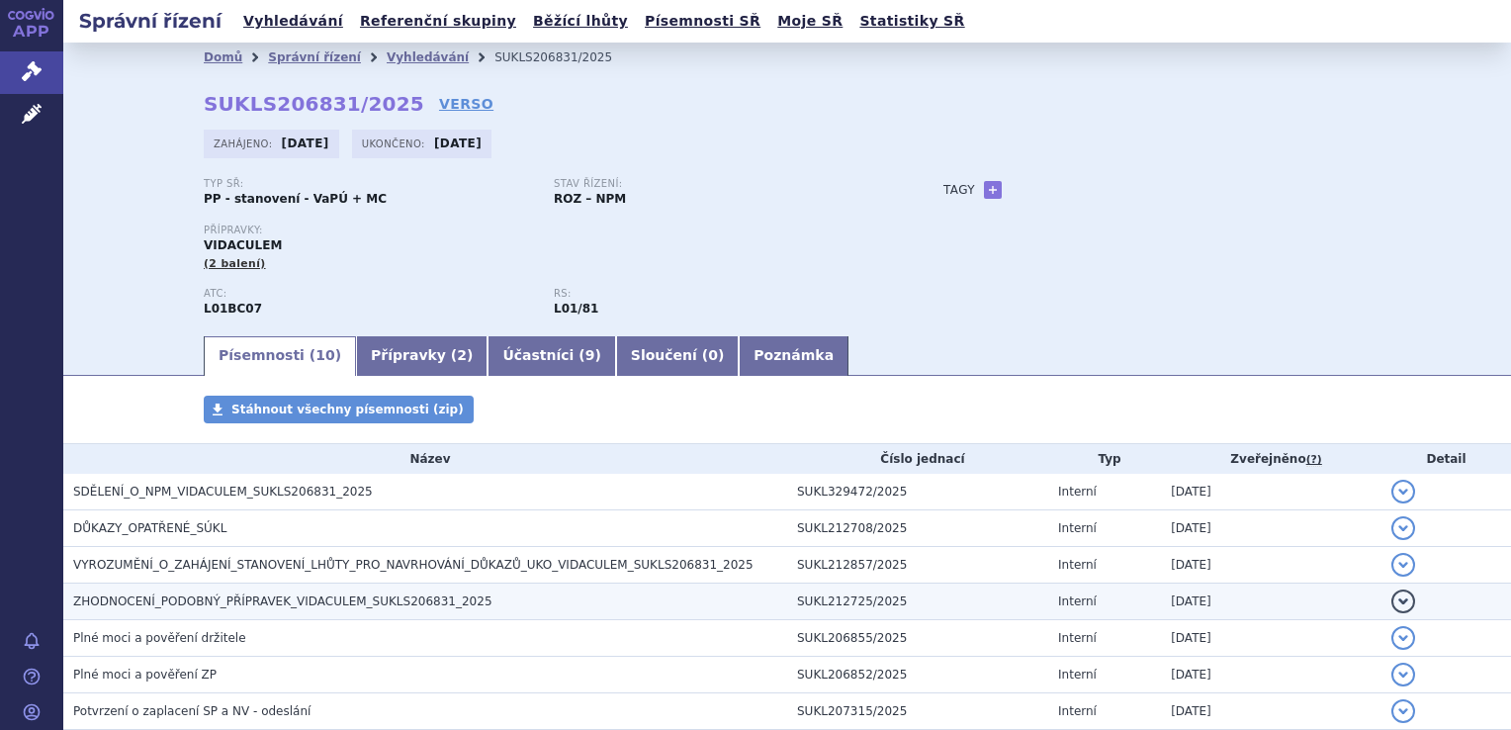
click at [217, 599] on span "ZHODNOCENÍ_PODOBNÝ_PŘÍPRAVEK_VIDACULEM_SUKLS206831_2025" at bounding box center [282, 601] width 419 height 14
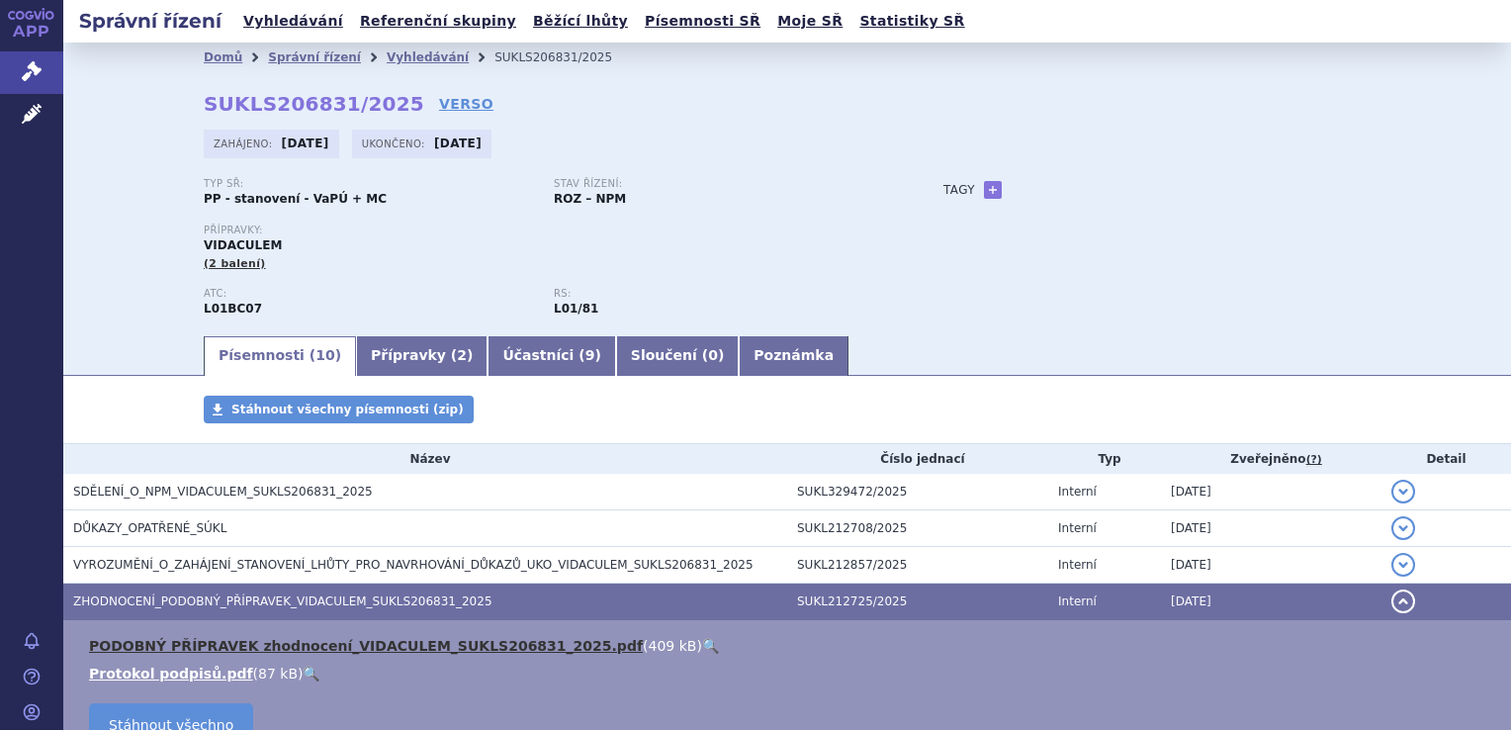
click at [271, 652] on link "PODOBNÝ PŘÍPRAVEK zhodnocení_VIDACULEM_SUKLS206831_2025.pdf" at bounding box center [366, 646] width 554 height 16
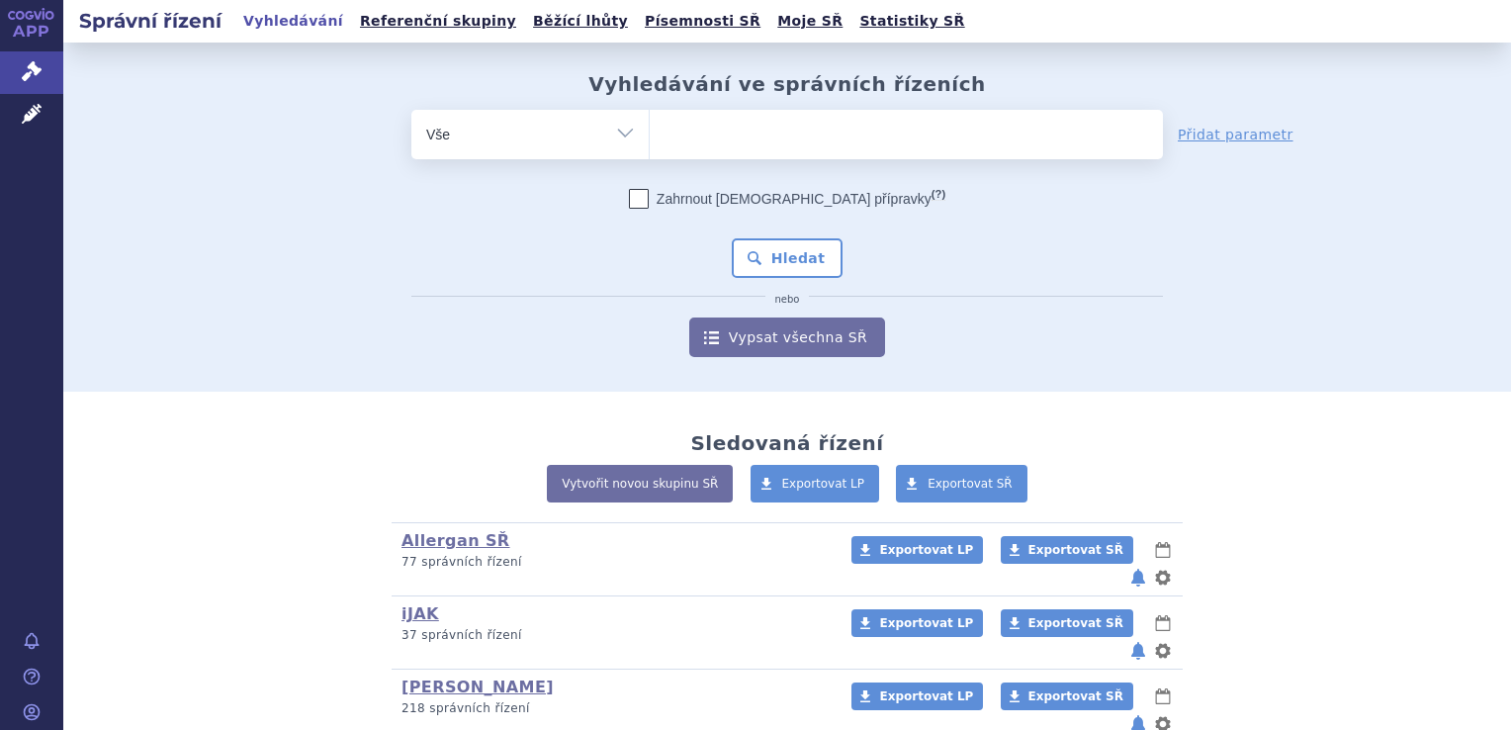
click at [692, 133] on ul at bounding box center [906, 131] width 513 height 42
click at [650, 133] on select at bounding box center [649, 133] width 1 height 49
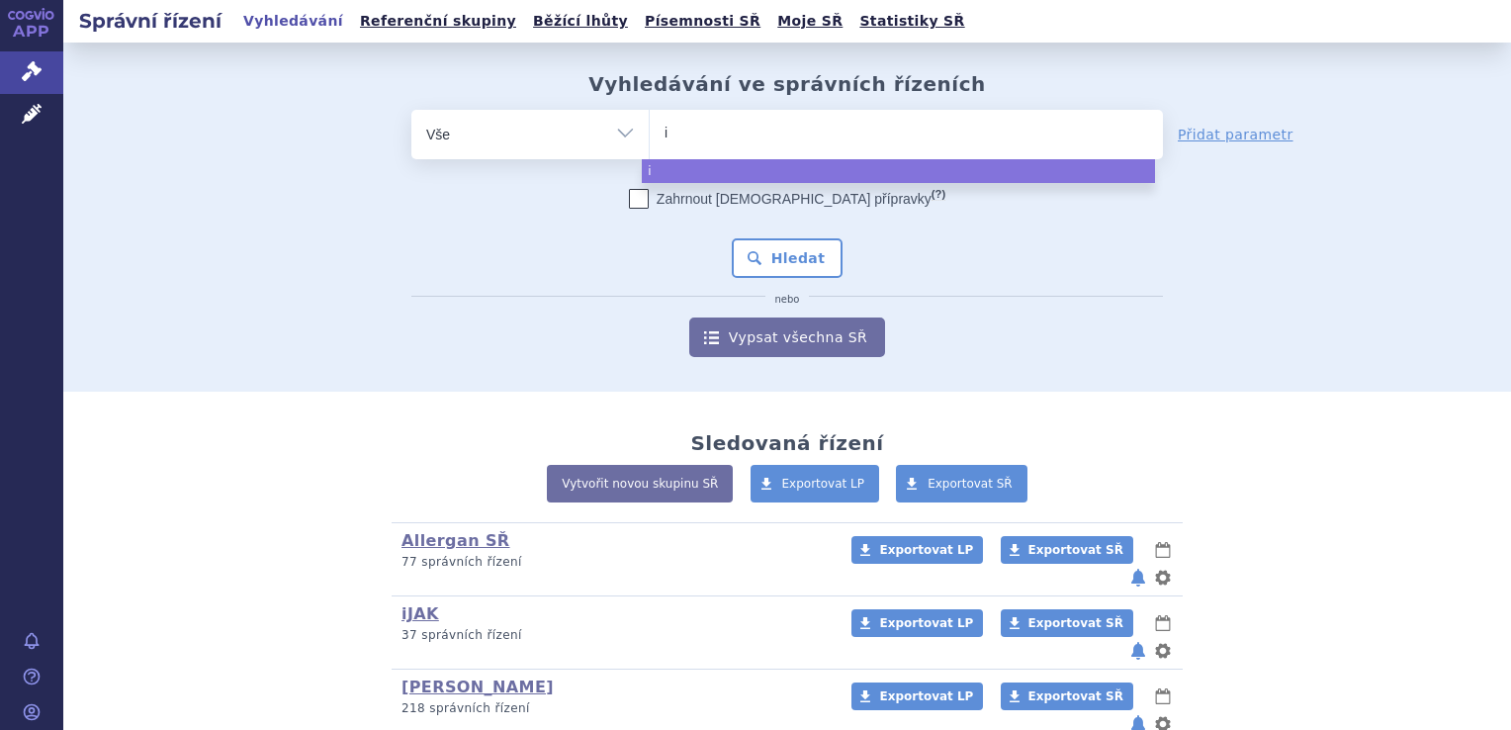
type input "im"
type input "imu"
type input "imul"
type input "imuld"
select select "imuld"
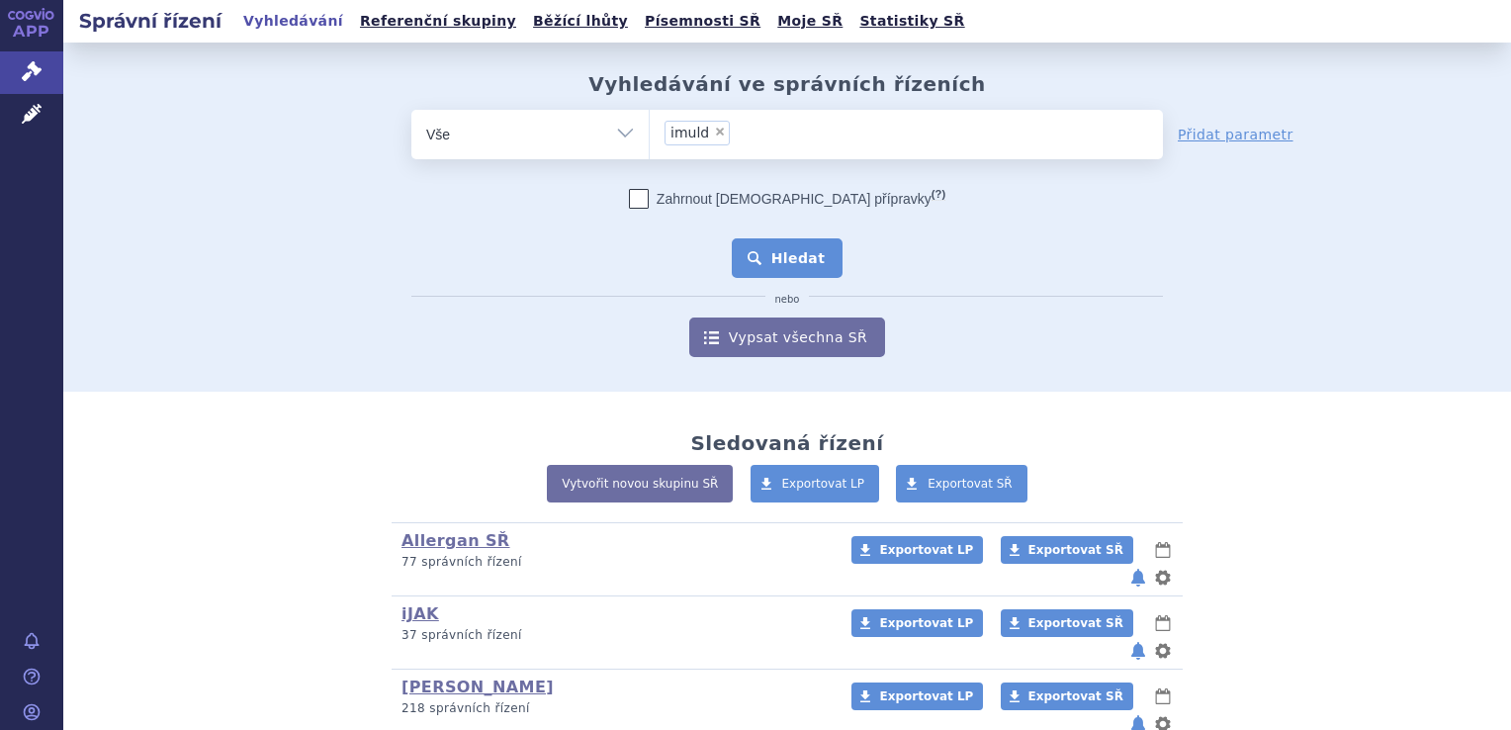
click at [795, 267] on button "Hledat" at bounding box center [788, 258] width 112 height 40
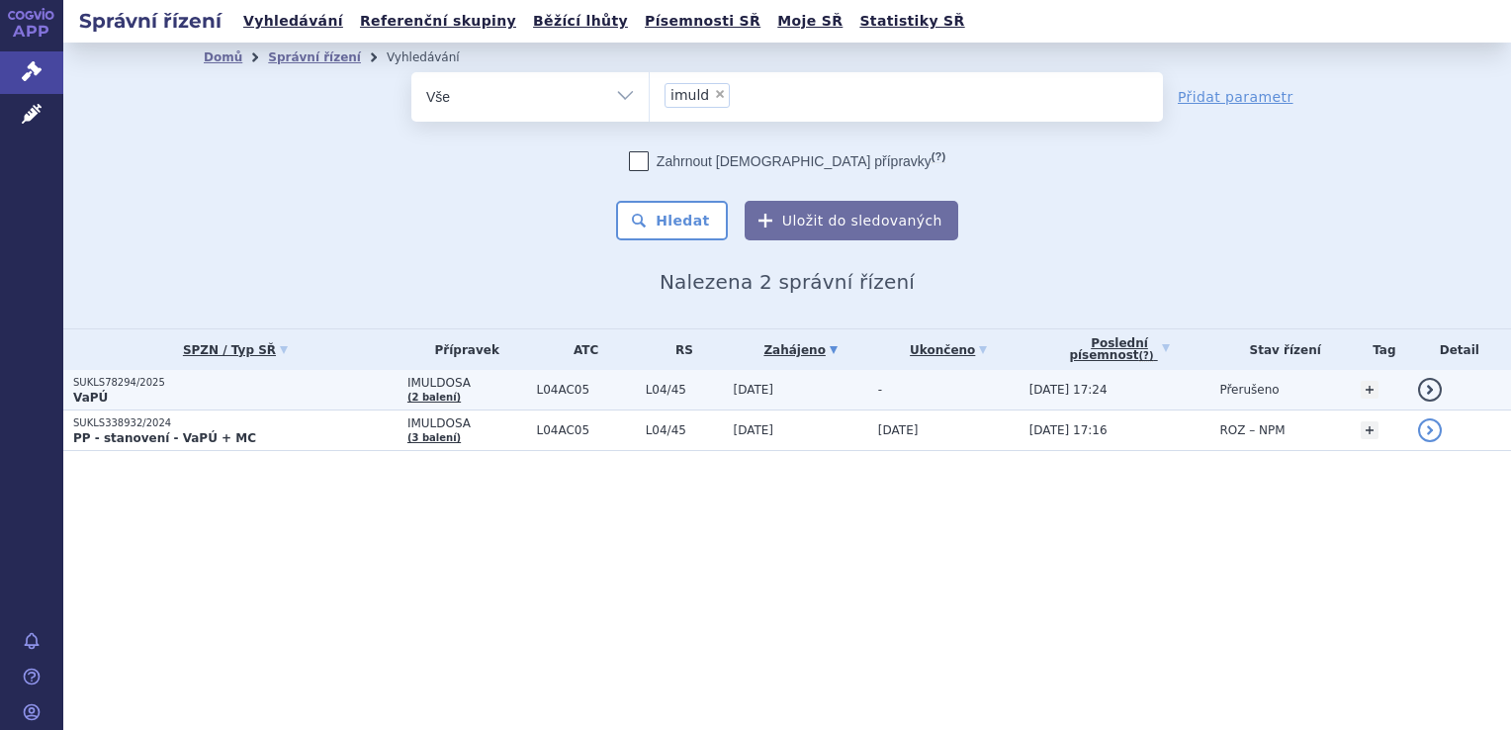
click at [107, 394] on p "VaPÚ" at bounding box center [235, 398] width 324 height 16
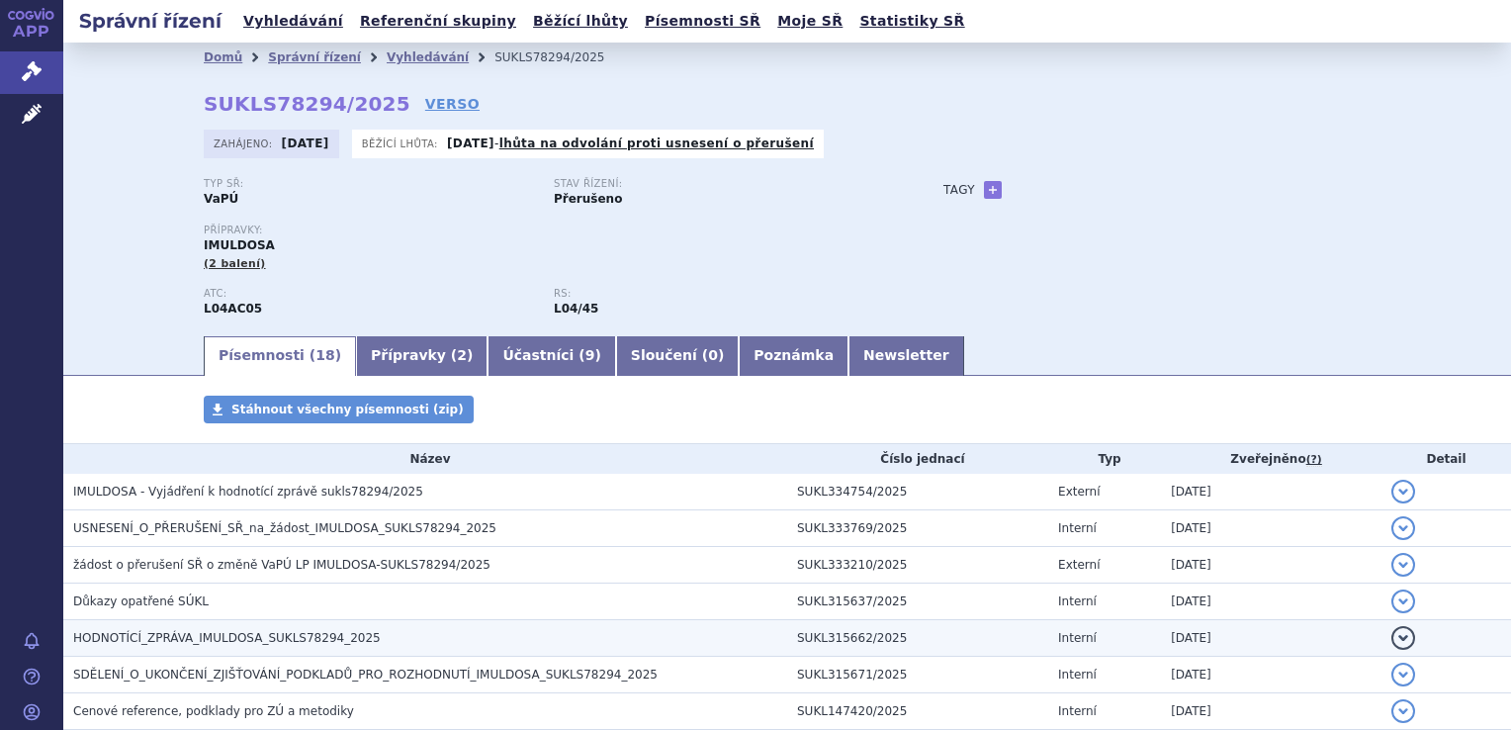
click at [309, 637] on span "HODNOTÍCÍ_ZPRÁVA_IMULDOSA_SUKLS78294_2025" at bounding box center [227, 638] width 308 height 14
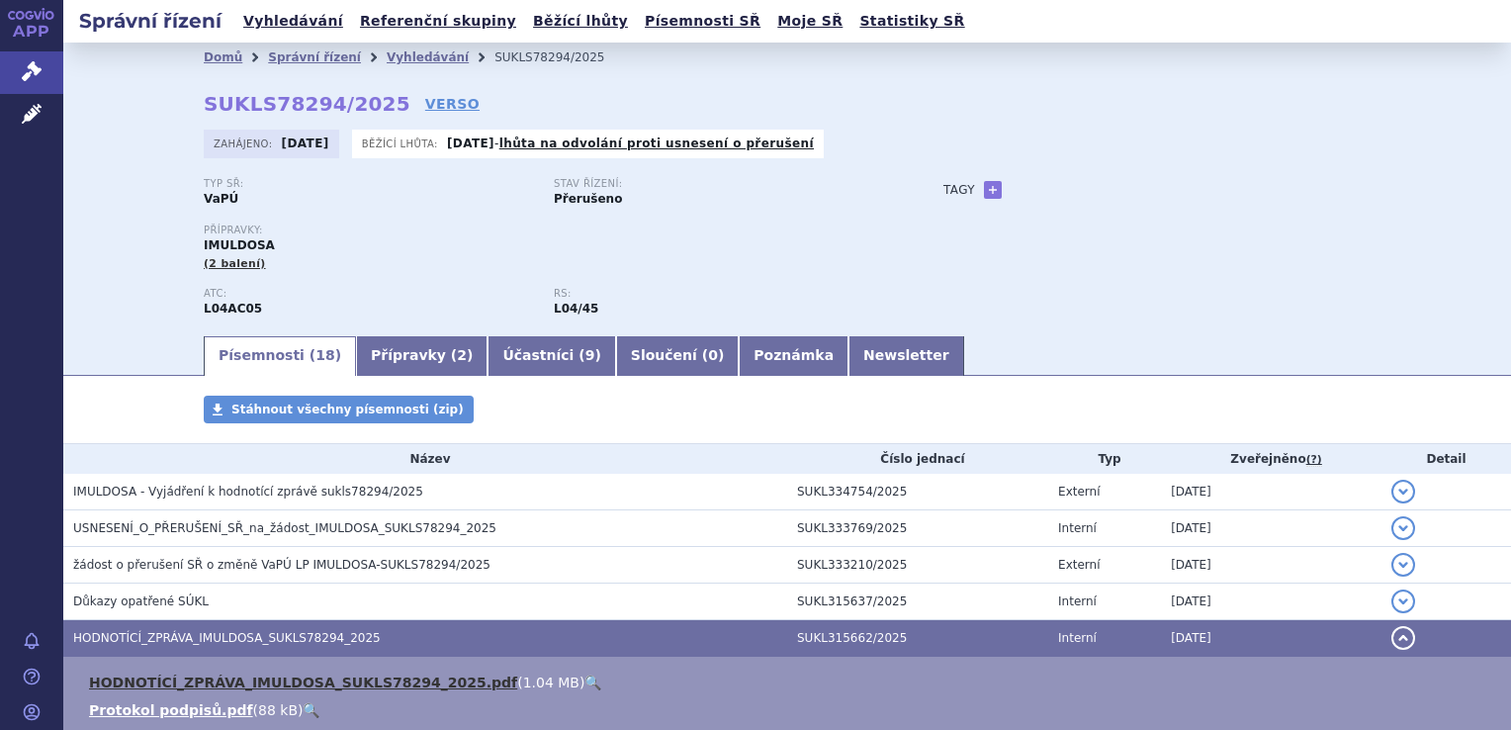
click at [303, 682] on link "HODNOTÍCÍ_ZPRÁVA_IMULDOSA_SUKLS78294_2025.pdf" at bounding box center [303, 682] width 428 height 16
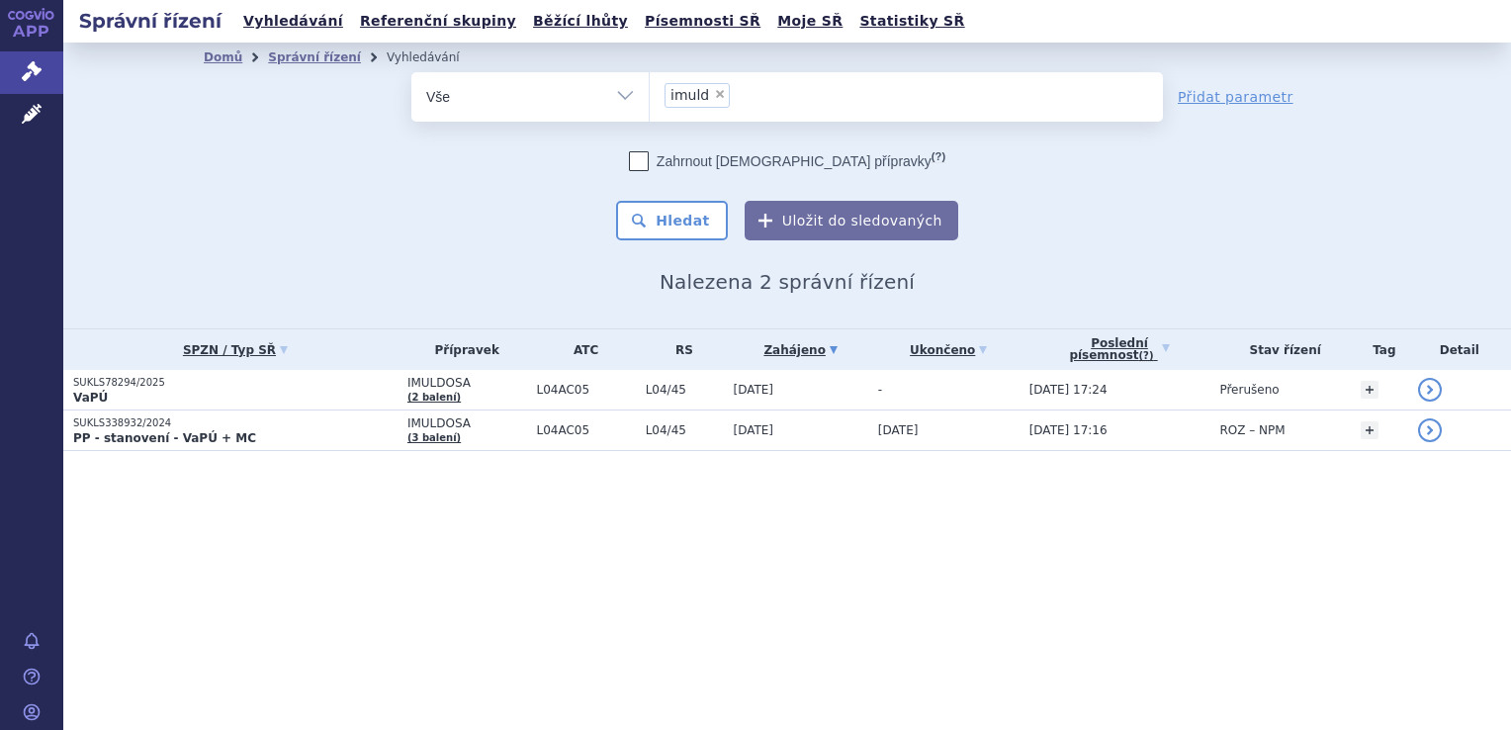
click at [719, 93] on span "×" at bounding box center [720, 94] width 12 height 12
click at [650, 93] on select "imuld" at bounding box center [649, 95] width 1 height 49
select select
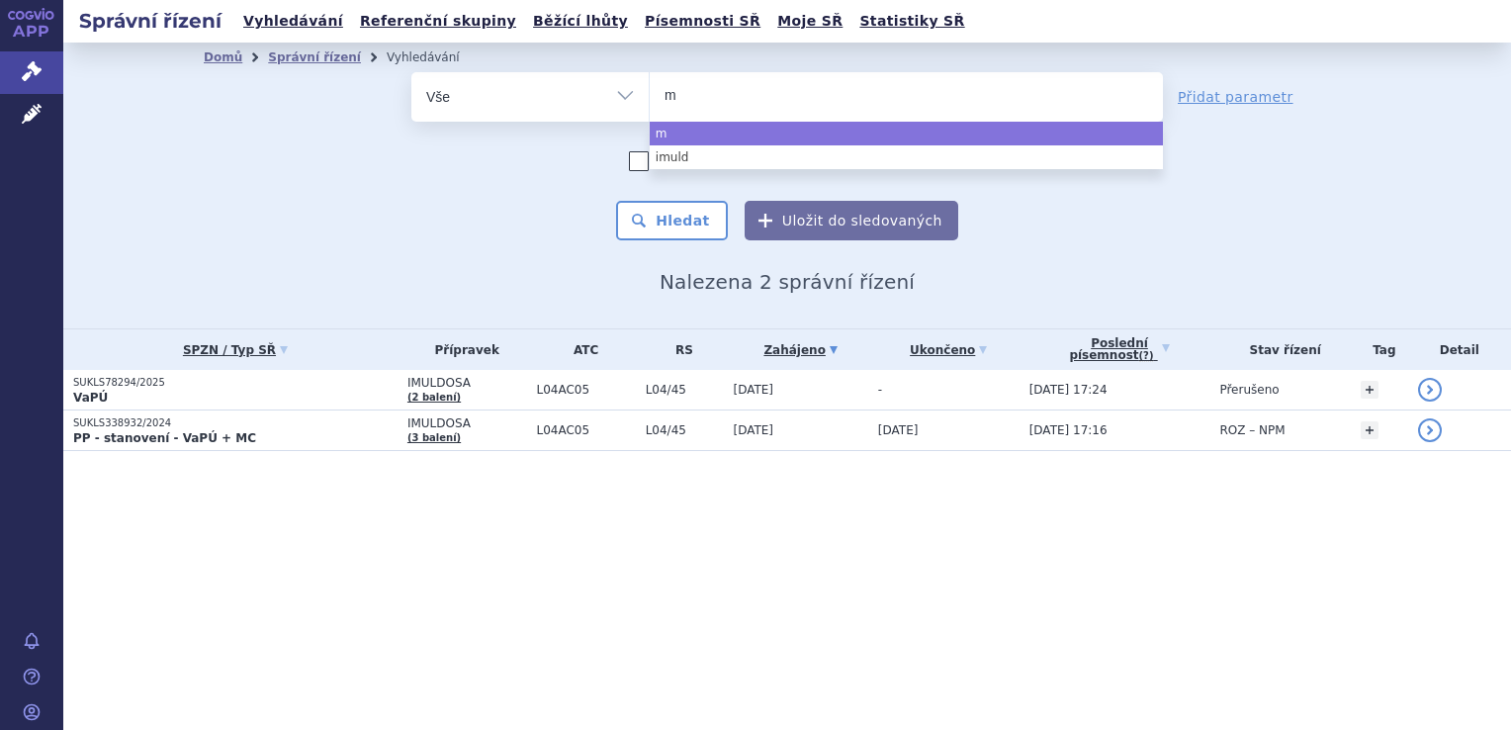
type input "mi"
type input "min"
type input "minju"
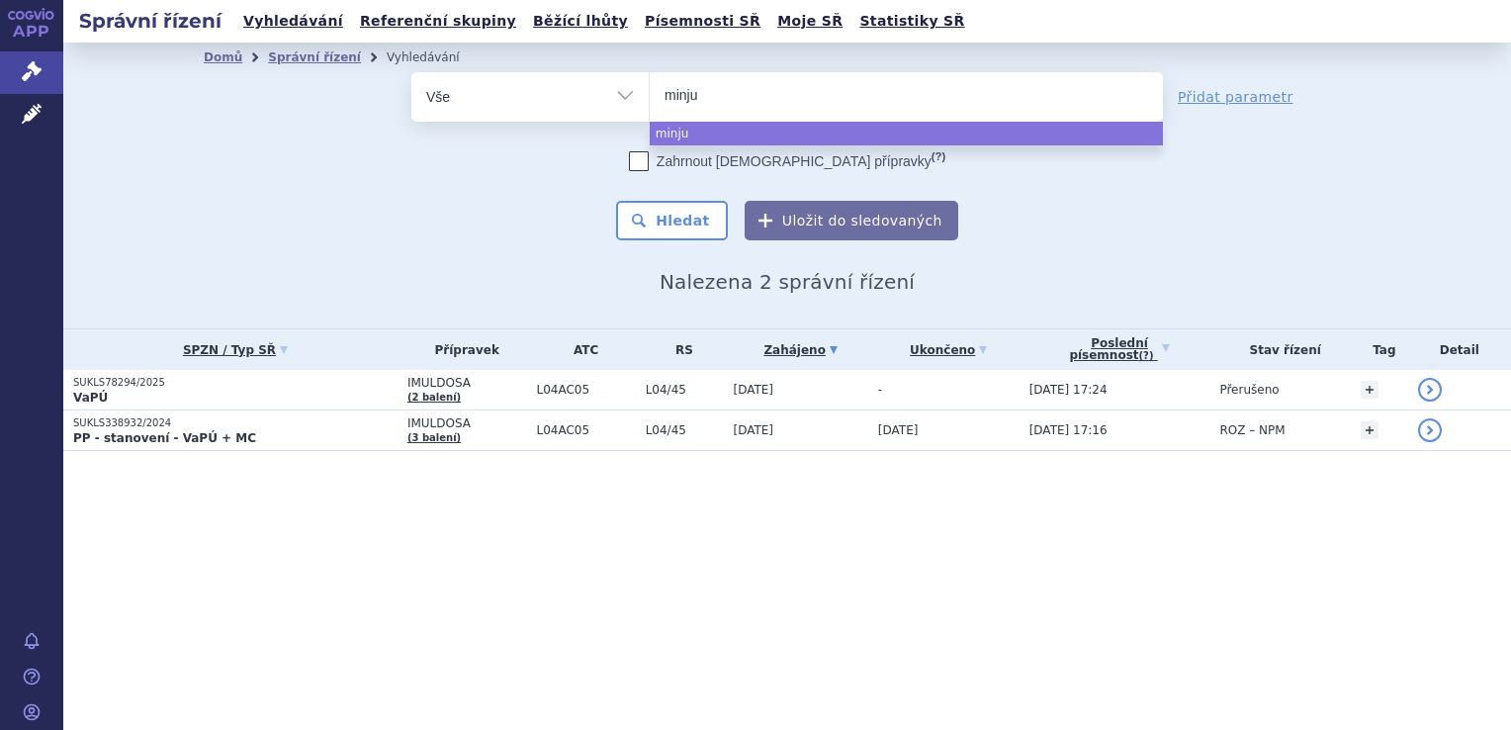
type input "minjuv"
type input "minjuvi"
select select "minjuvi"
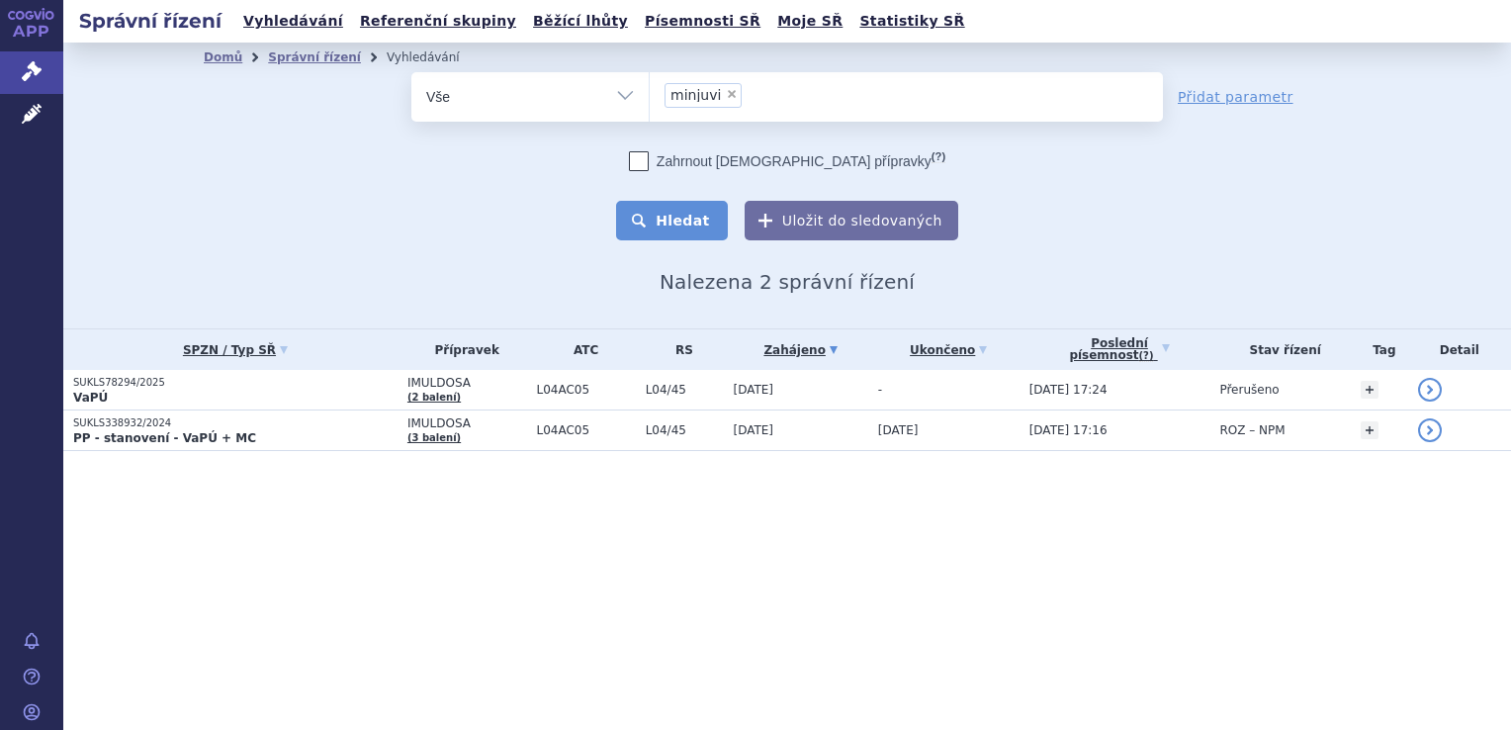
click at [712, 220] on button "Hledat" at bounding box center [672, 221] width 112 height 40
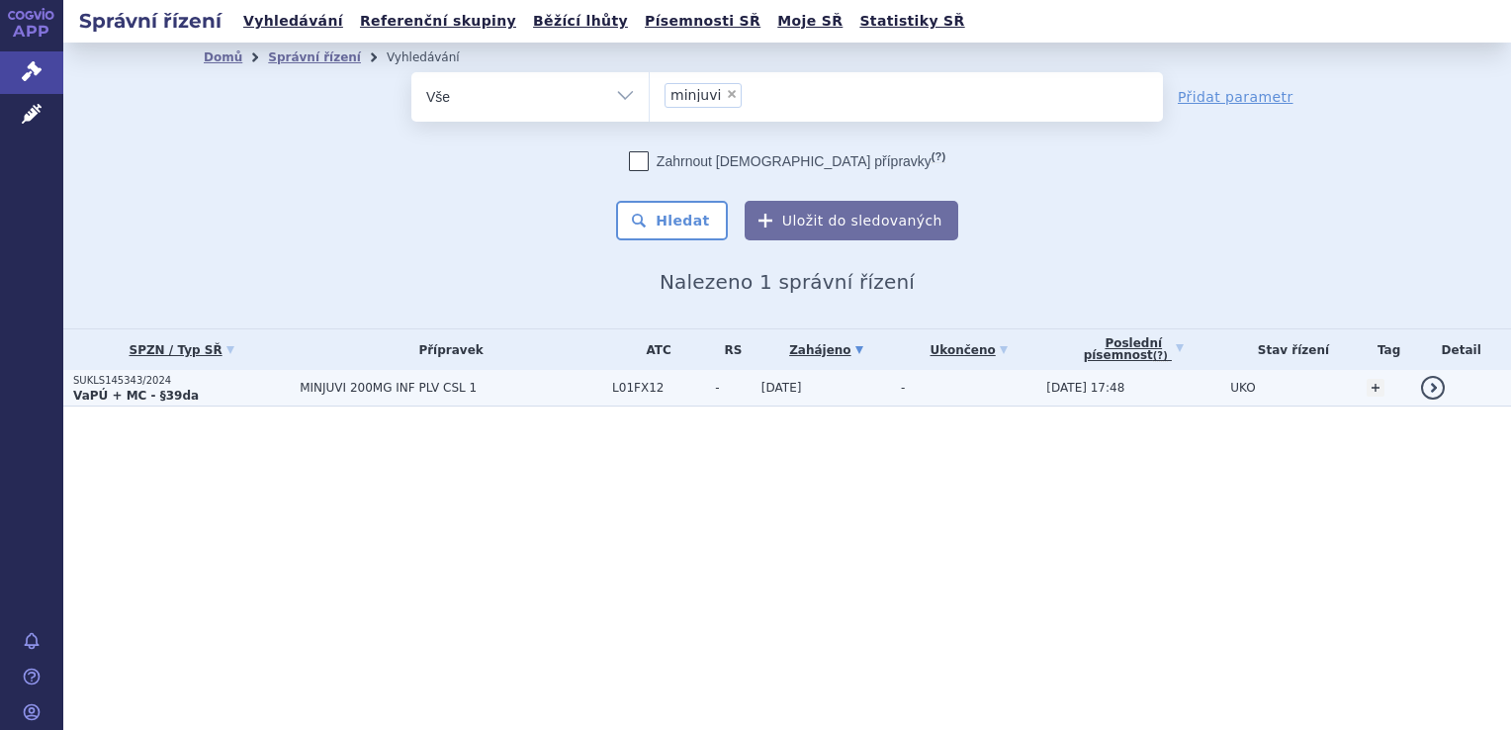
click at [123, 383] on p "SUKLS145343/2024" at bounding box center [181, 381] width 217 height 14
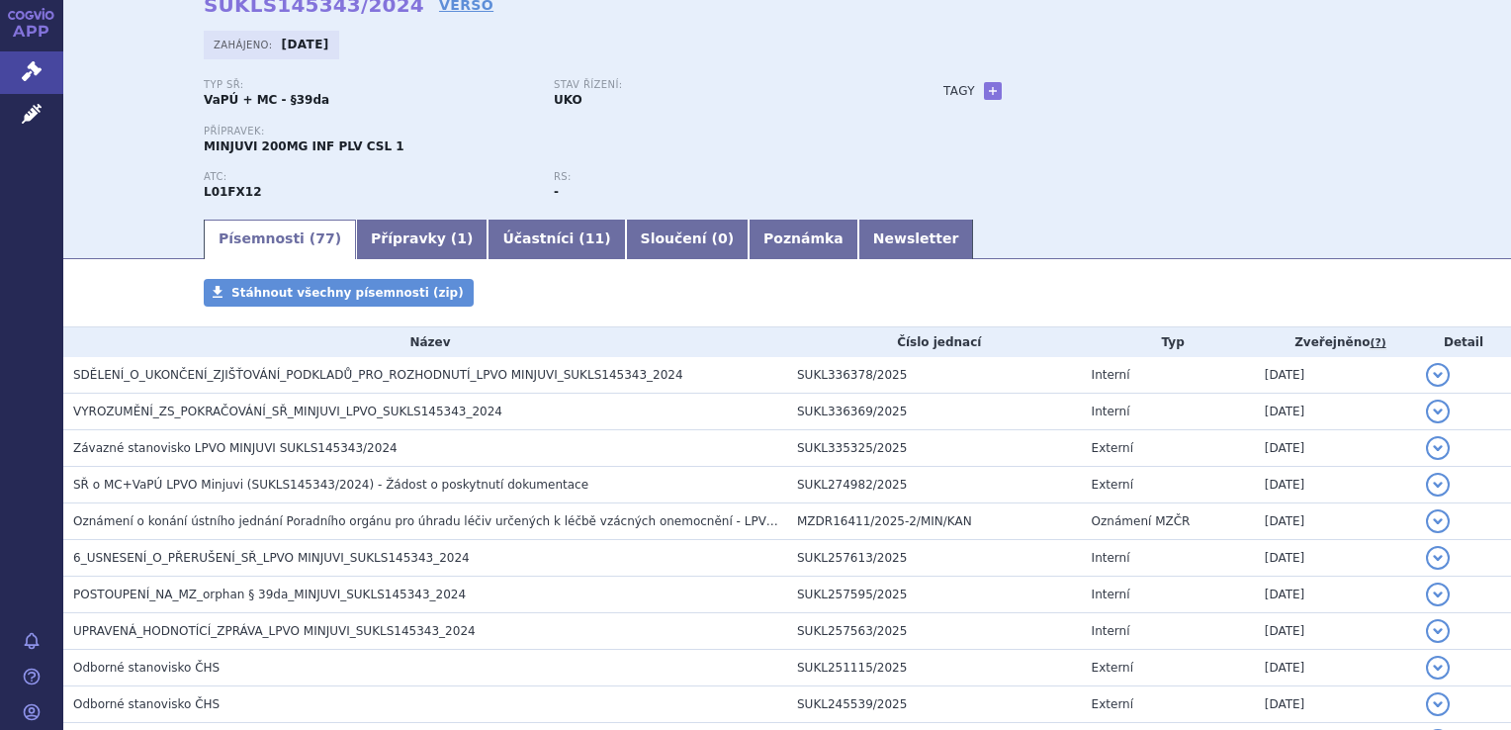
scroll to position [198, 0]
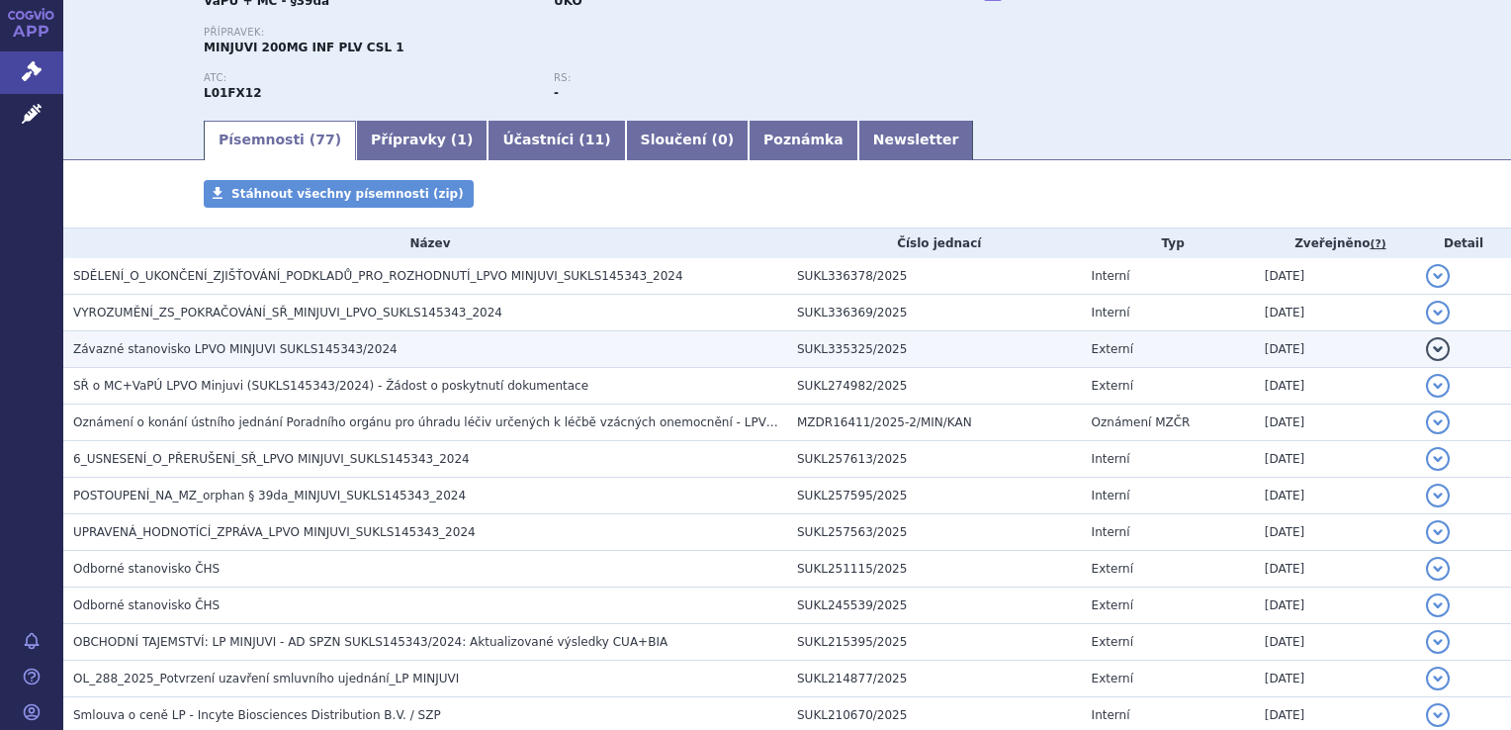
click at [312, 350] on span "Závazné stanovisko LPVO MINJUVI SUKLS145343/2024" at bounding box center [235, 349] width 324 height 14
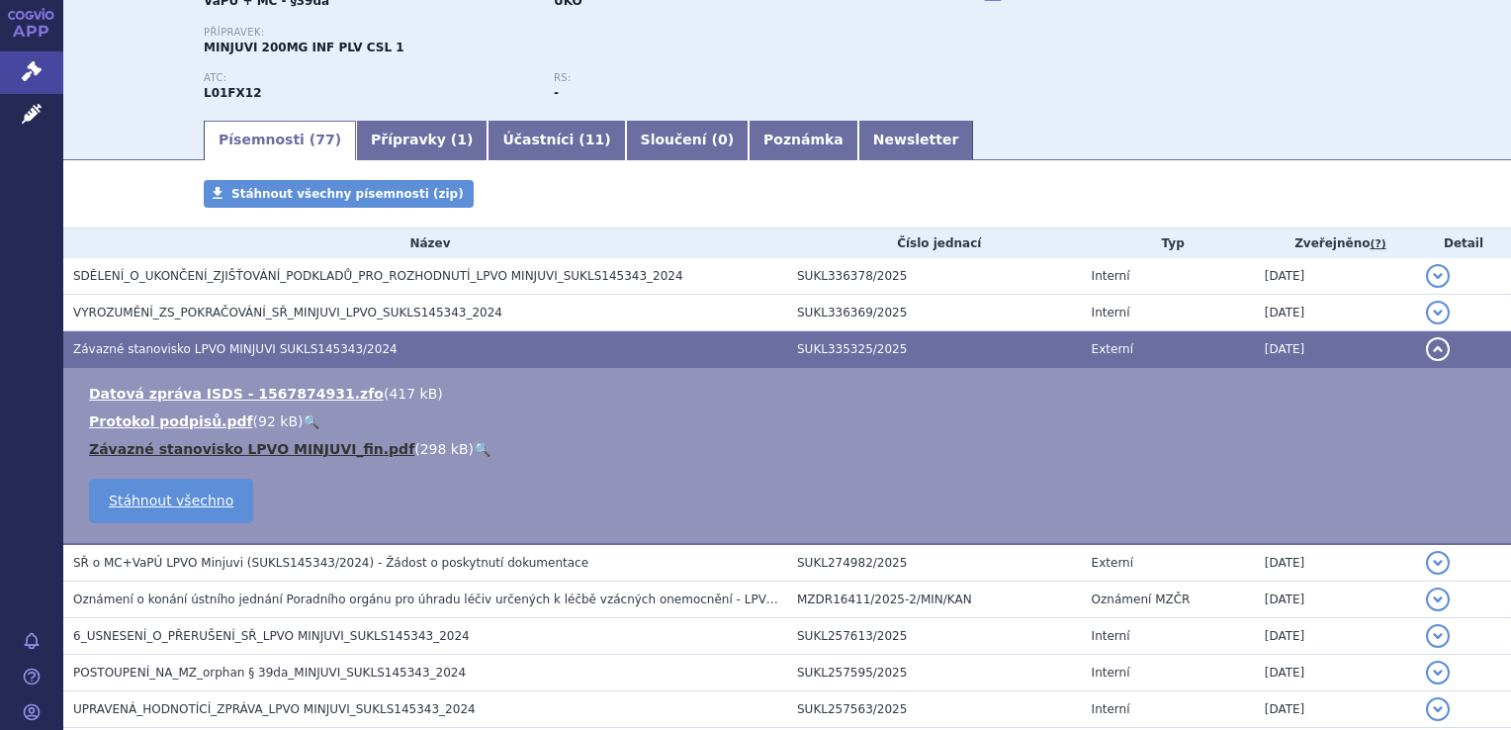
click at [313, 445] on link "Závazné stanovisko LPVO MINJUVI_fin.pdf" at bounding box center [251, 449] width 325 height 16
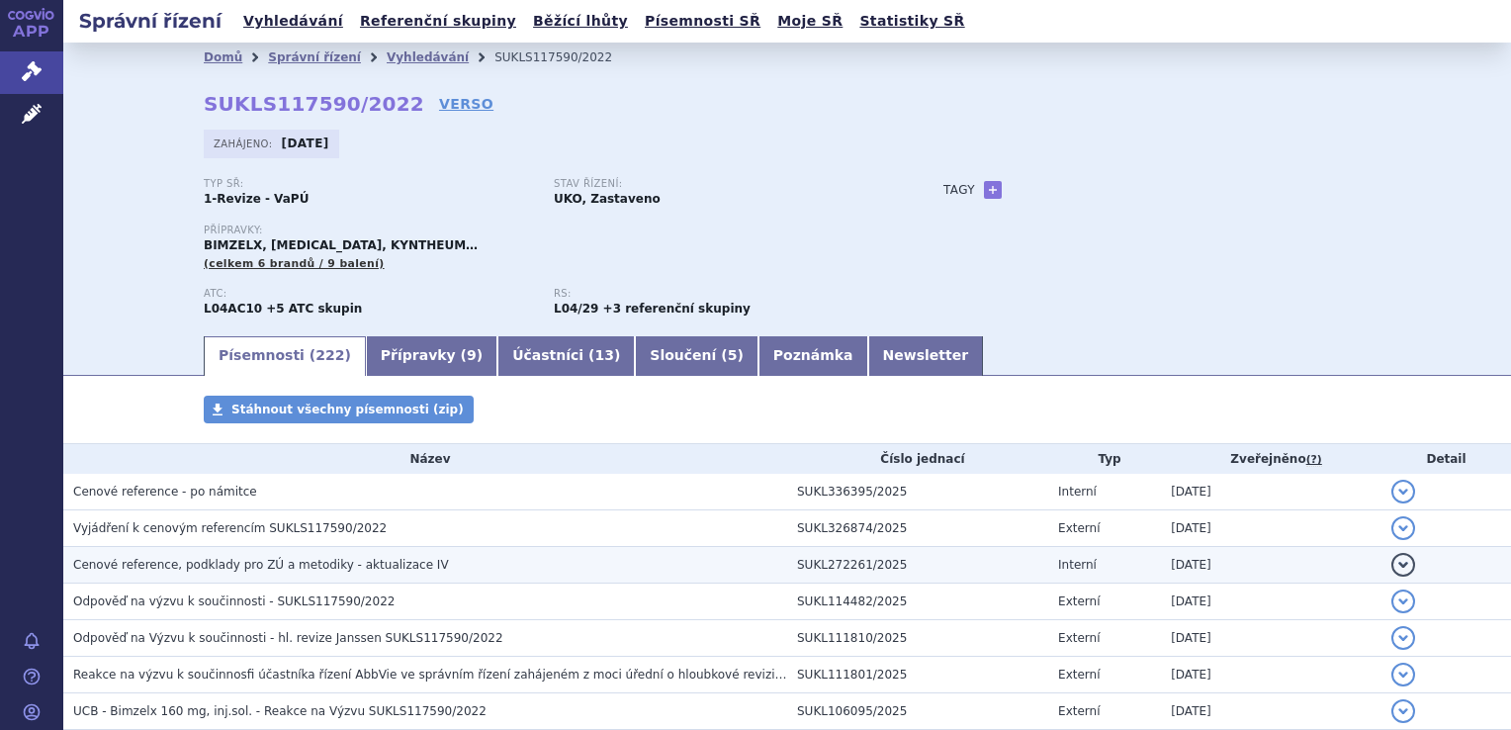
click at [186, 569] on span "Cenové reference, podklady pro ZÚ a metodiky - aktualizace IV" at bounding box center [261, 565] width 376 height 14
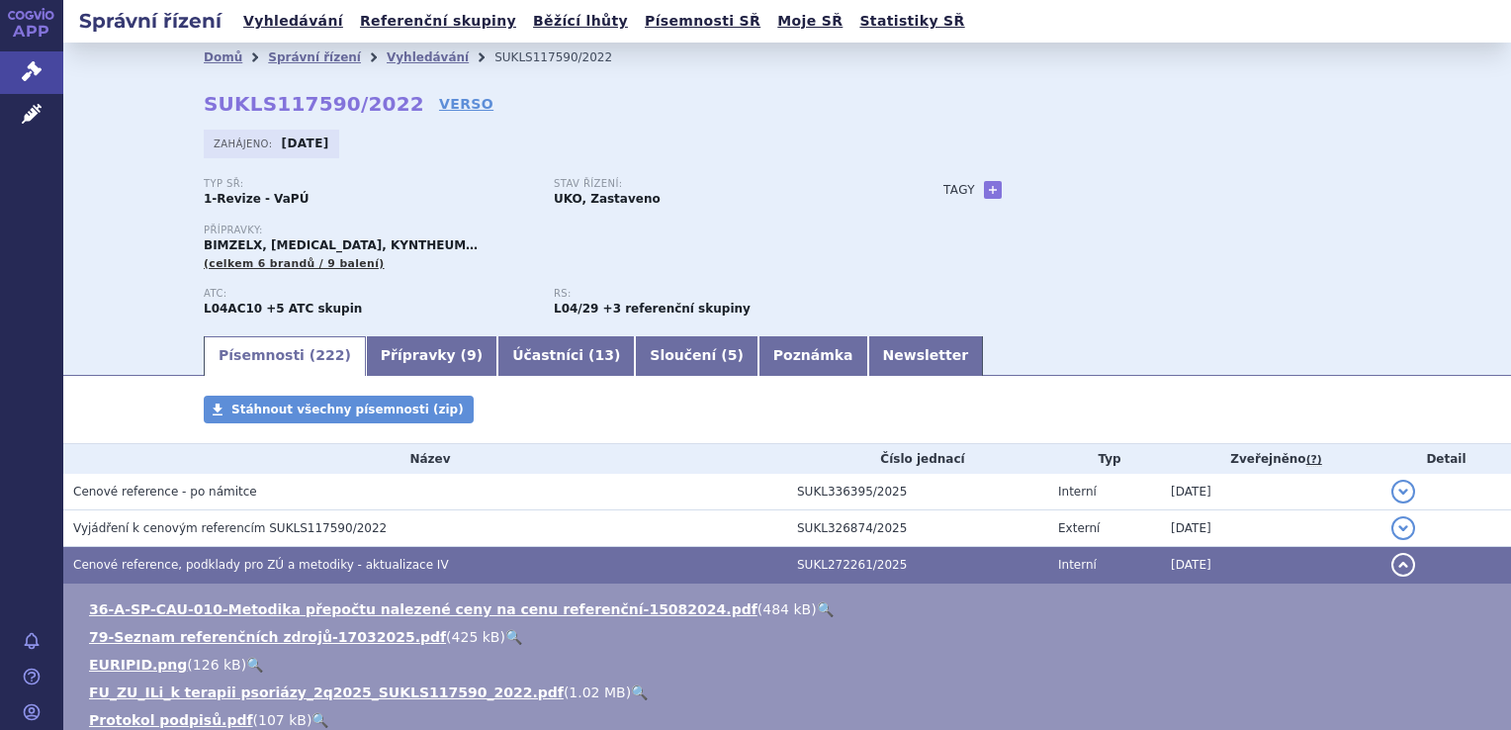
click at [878, 678] on ul "36-A-SP-CAU-010-Metodika přepočtu nalezené ceny na cenu referenční-15082024.pdf…" at bounding box center [787, 733] width 1408 height 269
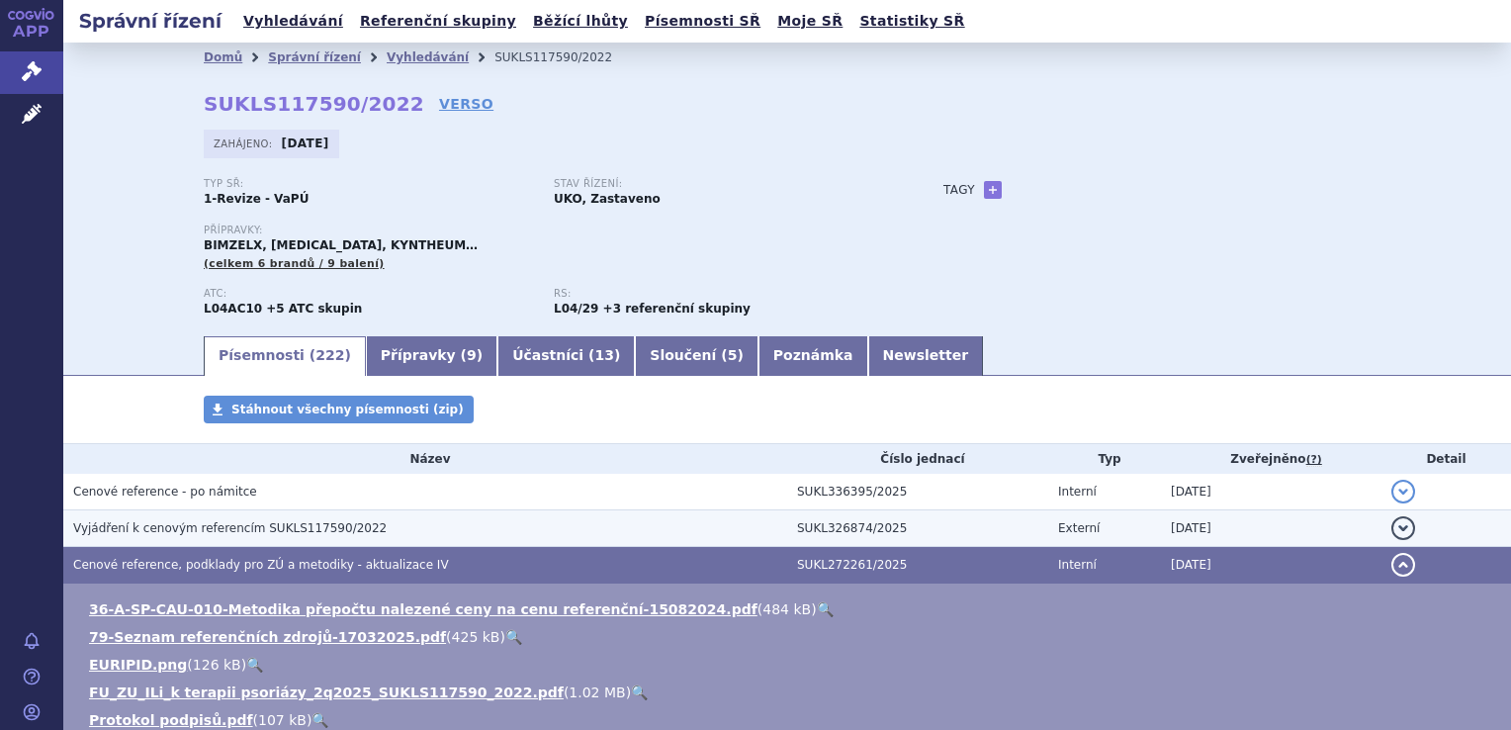
click at [319, 526] on span "Vyjádření k cenovým referencím SUKLS117590/2022" at bounding box center [229, 528] width 313 height 14
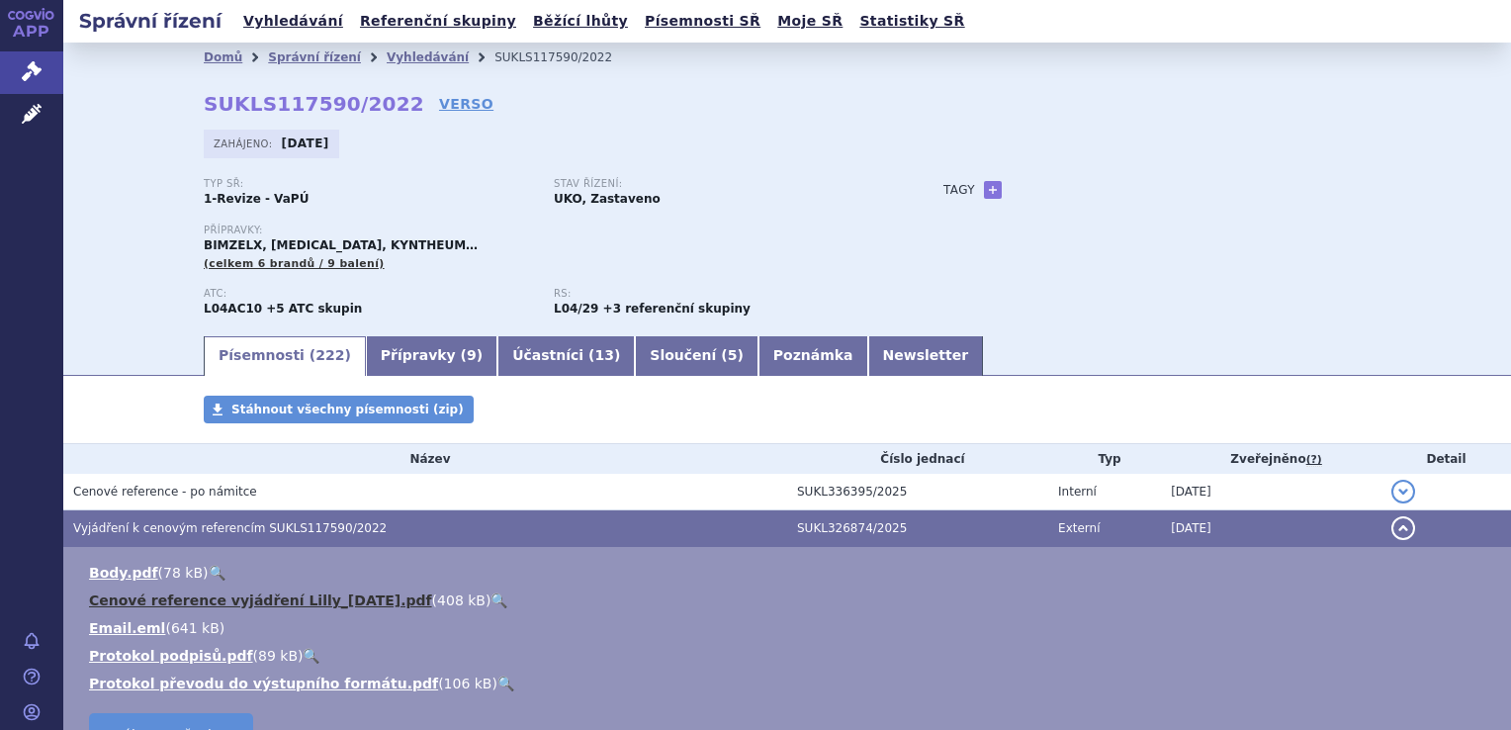
click at [297, 600] on link "Cenové reference vyjádření Lilly_2025-08-14.pdf" at bounding box center [260, 600] width 343 height 16
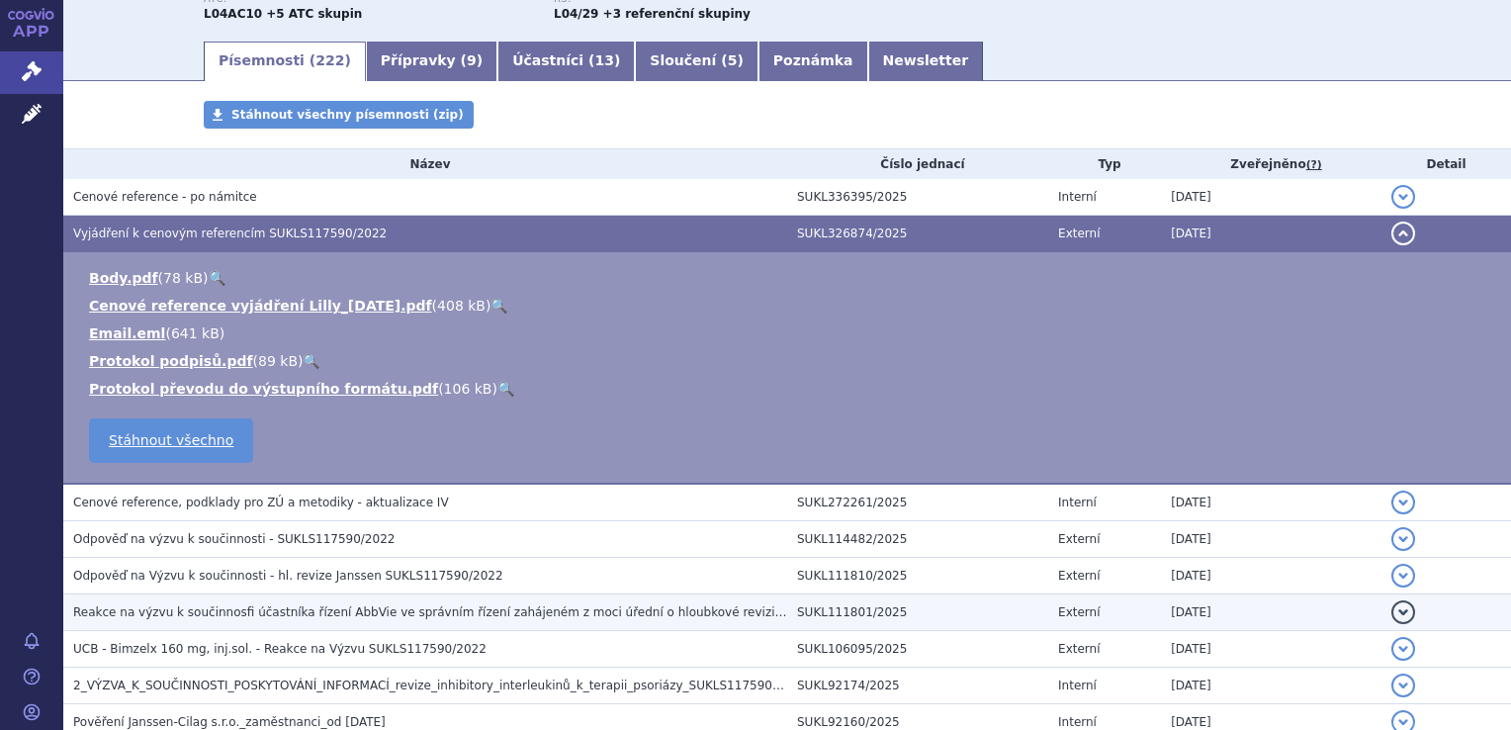
scroll to position [297, 0]
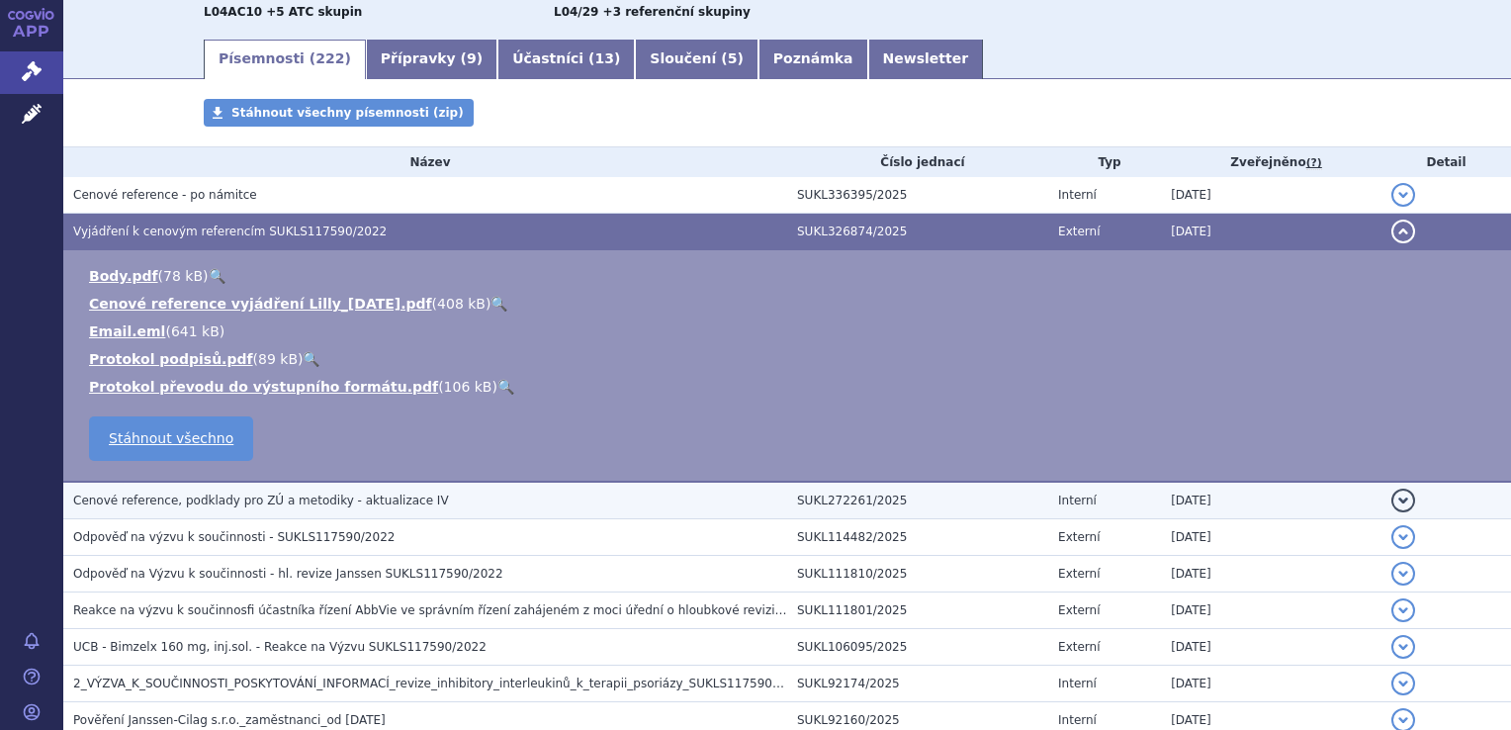
click at [357, 504] on span "Cenové reference, podklady pro ZÚ a metodiky - aktualizace IV" at bounding box center [261, 500] width 376 height 14
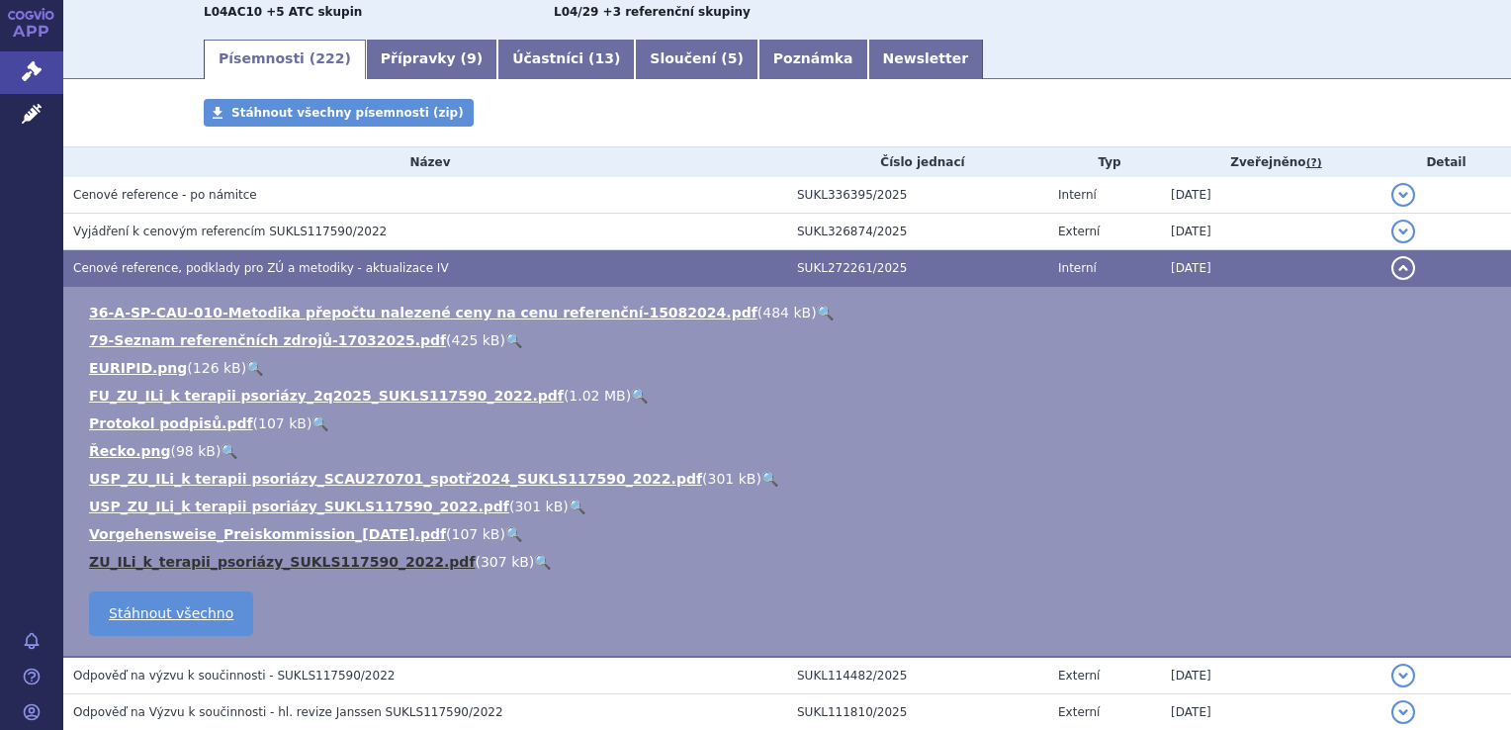
click at [325, 562] on link "ZU_ILi_k_terapii_psoriázy_SUKLS117590_2022.pdf" at bounding box center [282, 562] width 386 height 16
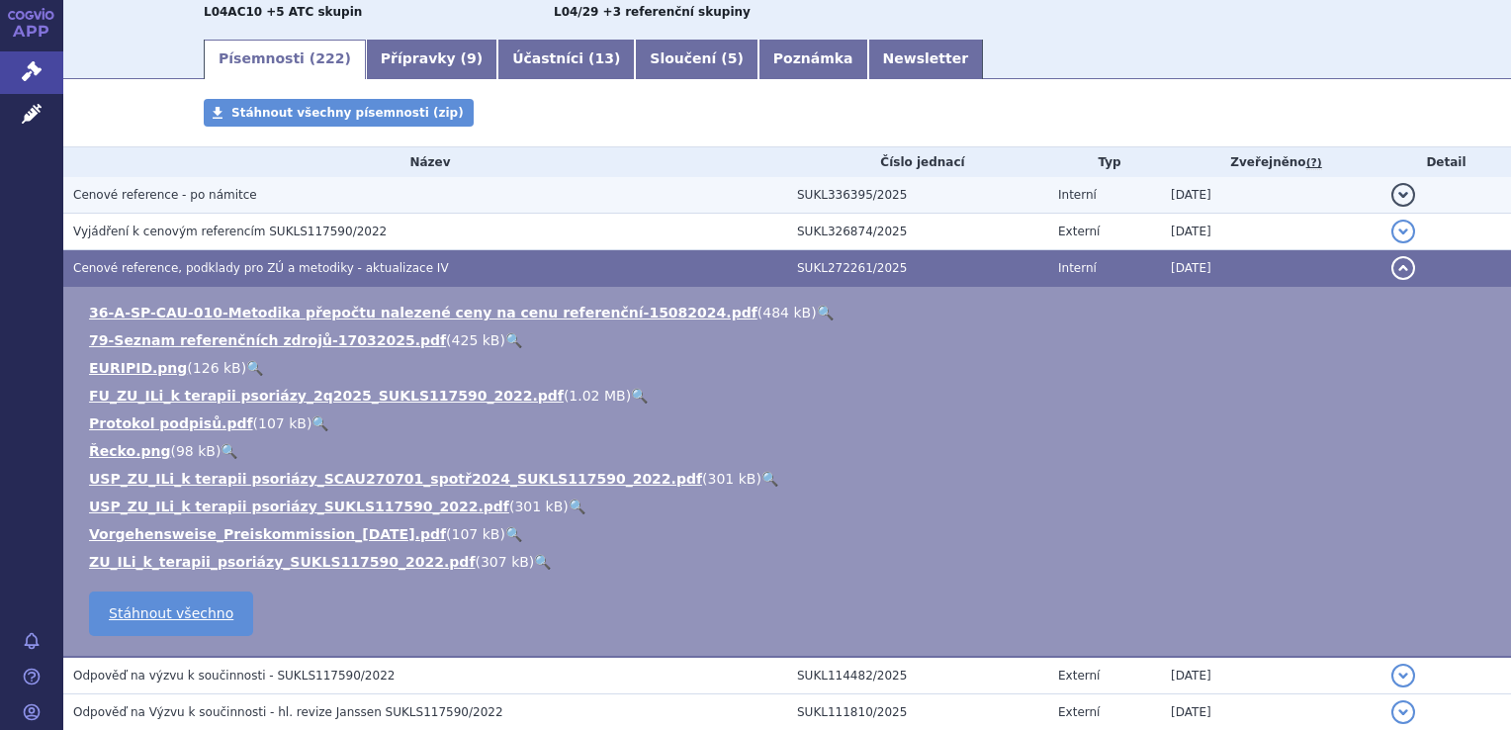
click at [224, 199] on span "Cenové reference - po námitce" at bounding box center [165, 195] width 184 height 14
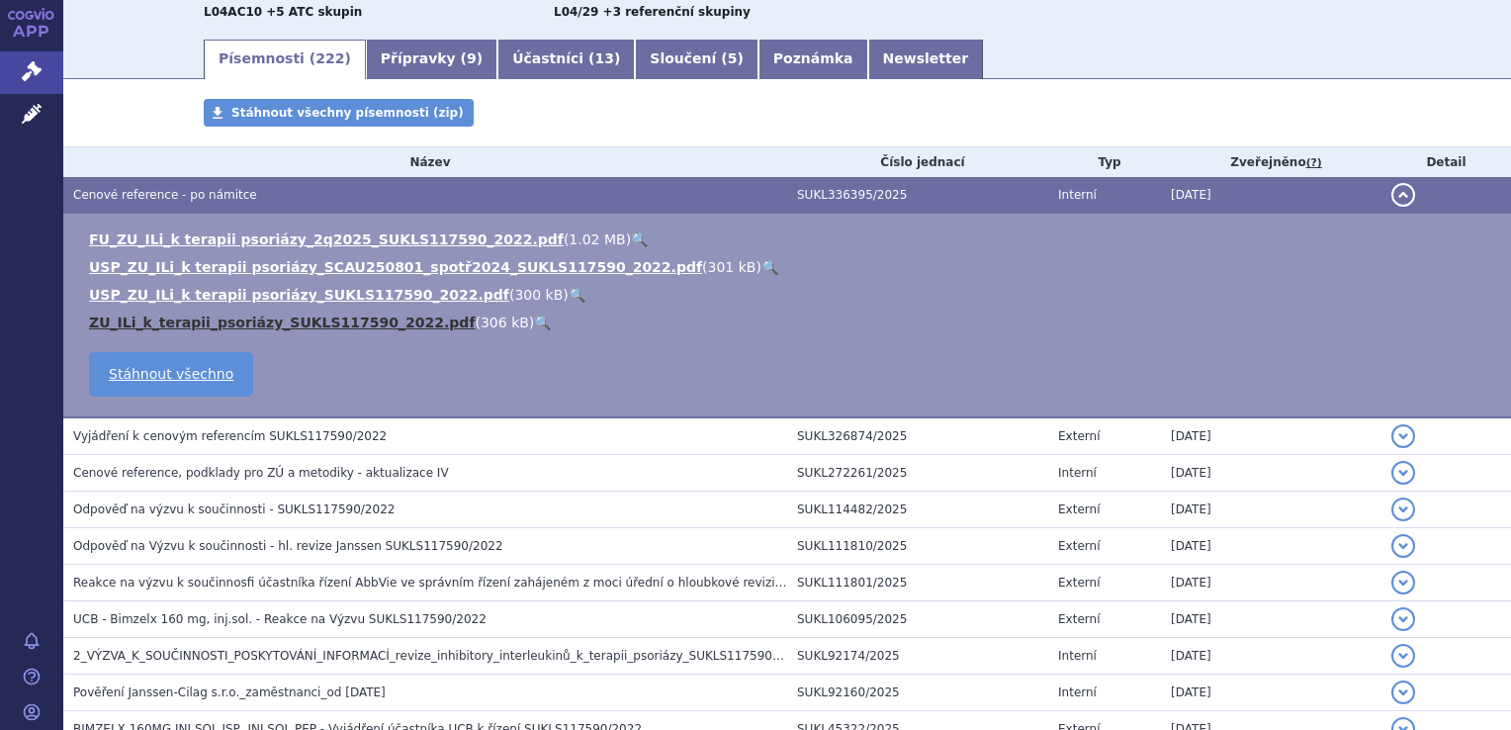
click at [295, 325] on link "ZU_ILi_k_terapii_psoriázy_SUKLS117590_2022.pdf" at bounding box center [282, 322] width 386 height 16
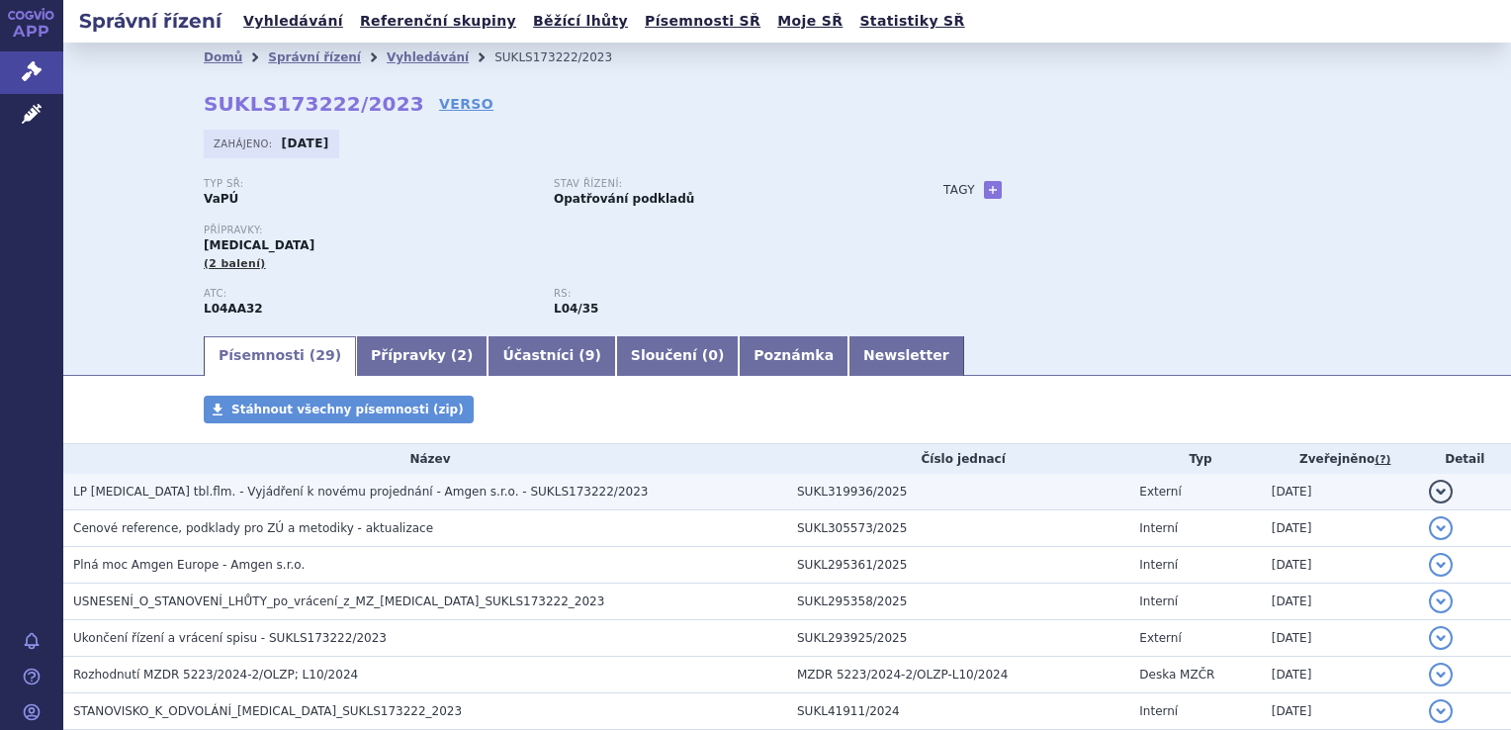
click at [199, 492] on span "LP [MEDICAL_DATA] tbl.flm. - Vyjádření k novému projednání - Amgen s.r.o. - SUK…" at bounding box center [360, 492] width 575 height 14
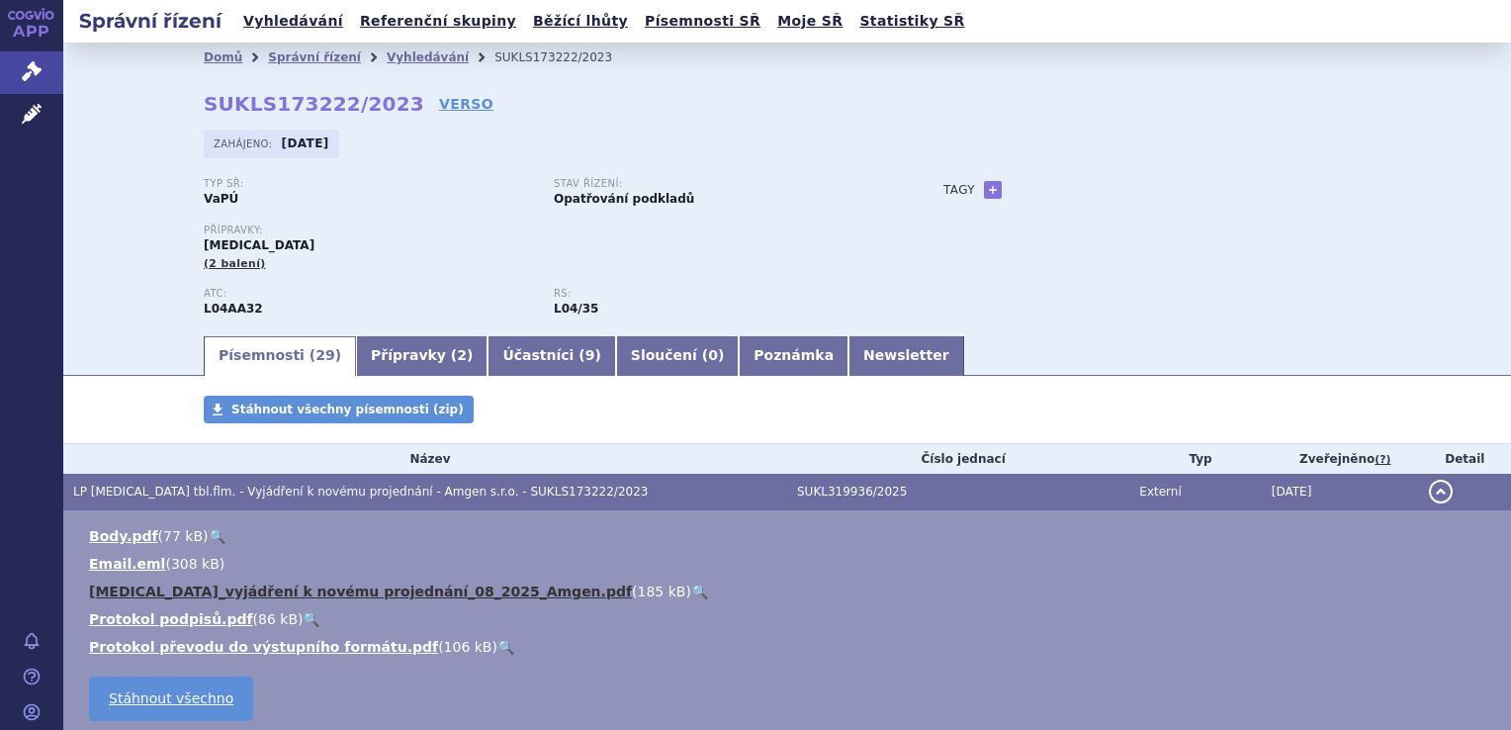
click at [340, 595] on link "[MEDICAL_DATA]_vyjádření k novému projednání_08_2025_Amgen.pdf" at bounding box center [360, 591] width 543 height 16
